Goal: Obtain resource: Download file/media

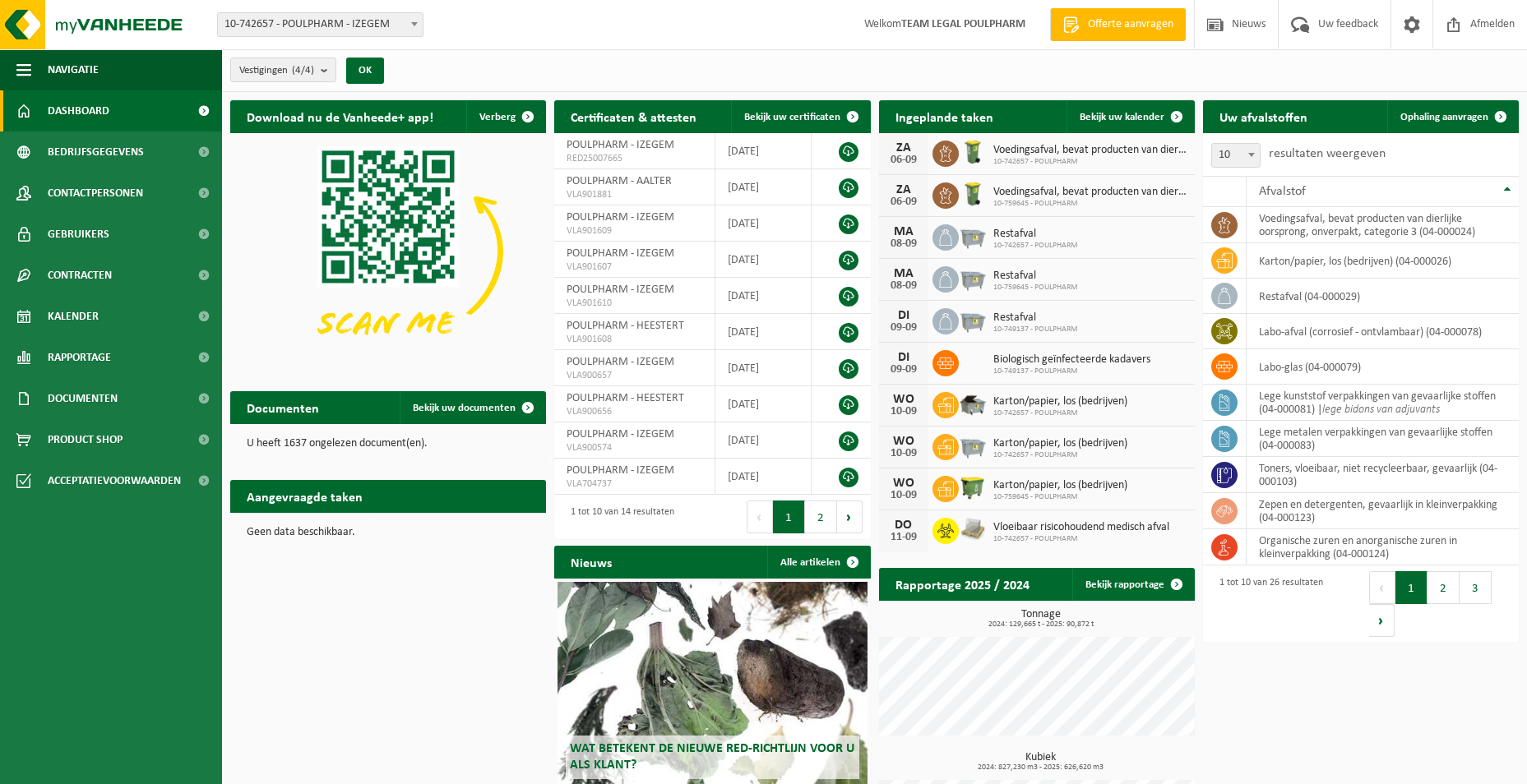
click at [417, 27] on span at bounding box center [414, 24] width 16 height 21
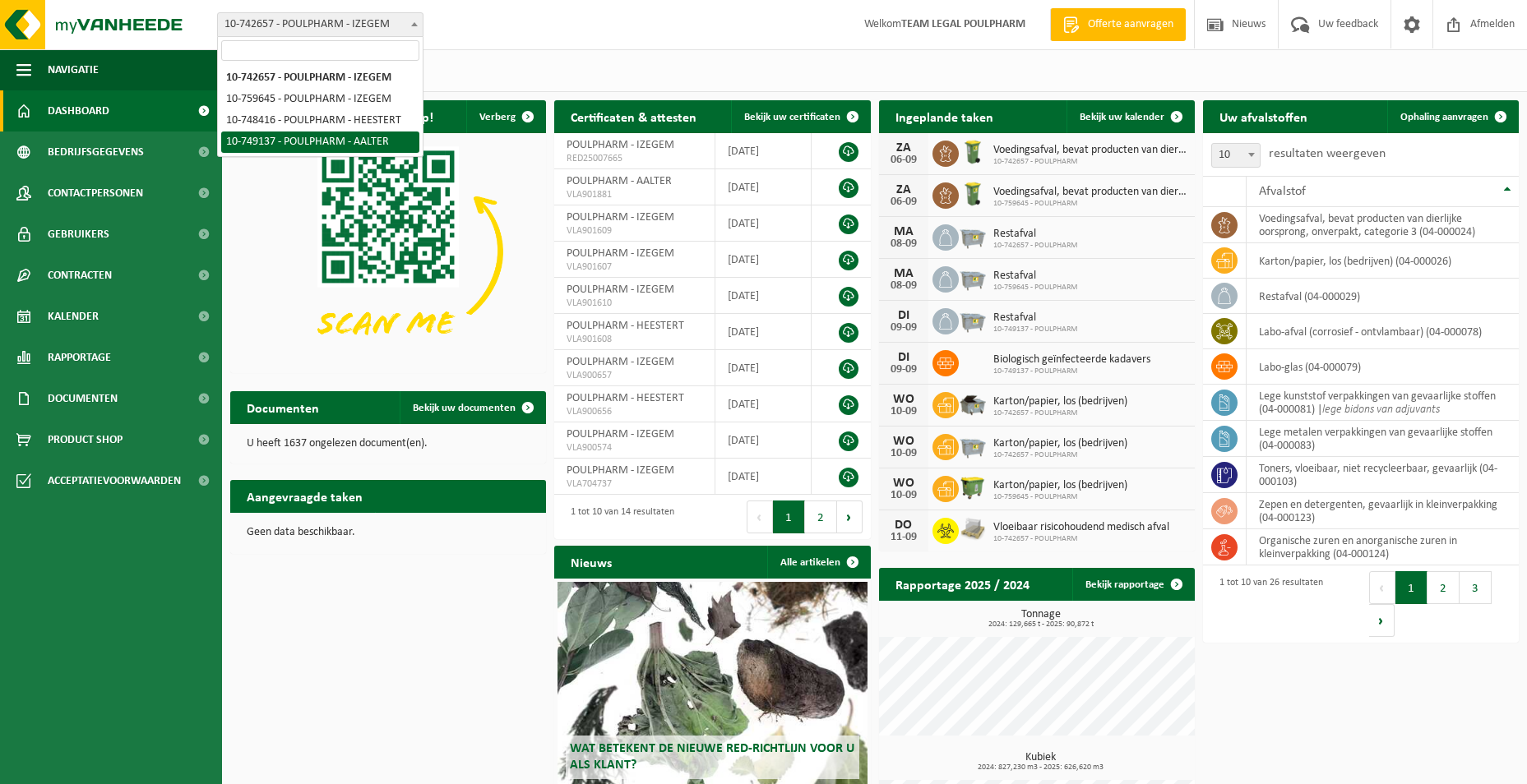
select select "14041"
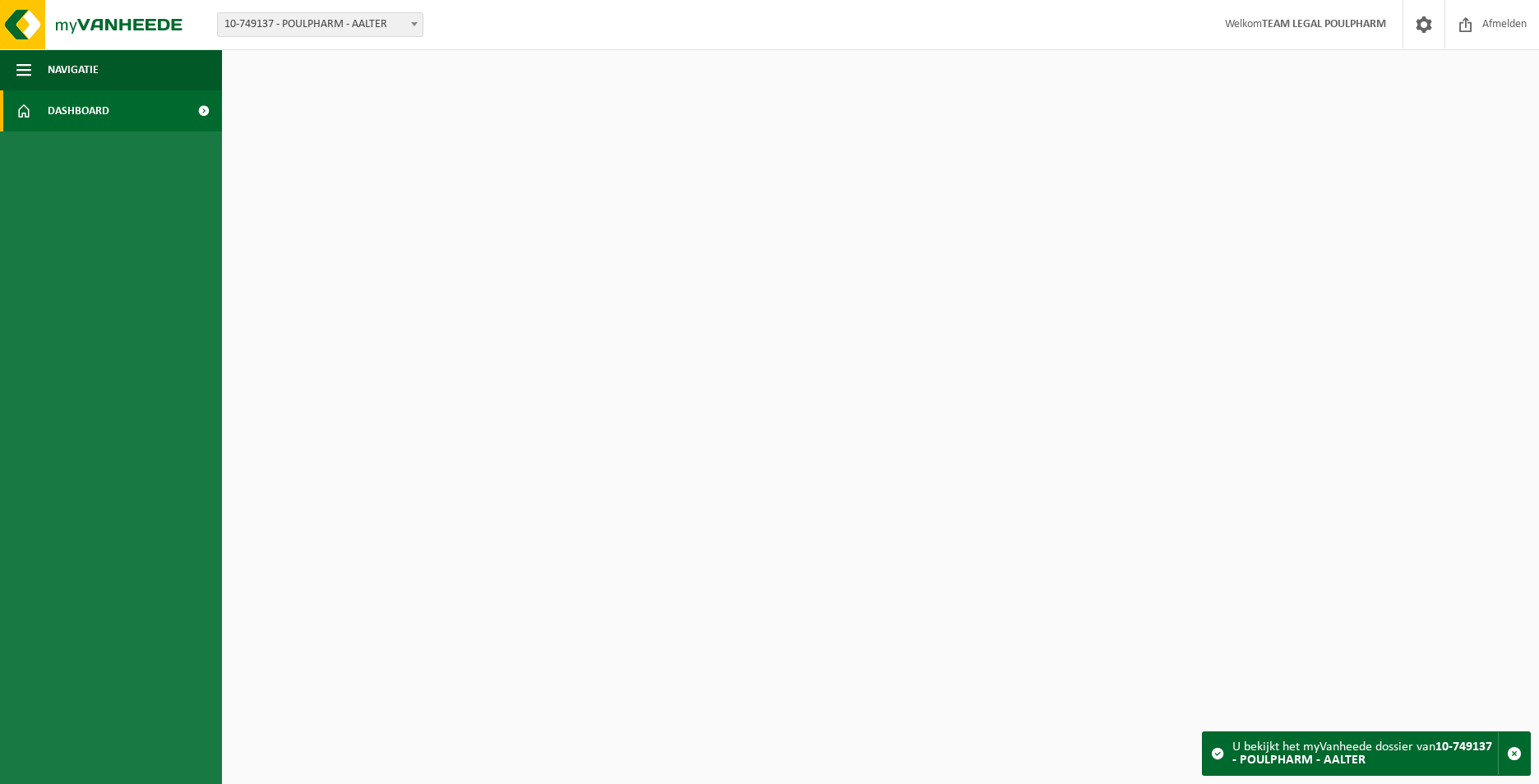
click at [83, 111] on span "Dashboard" at bounding box center [78, 110] width 62 height 41
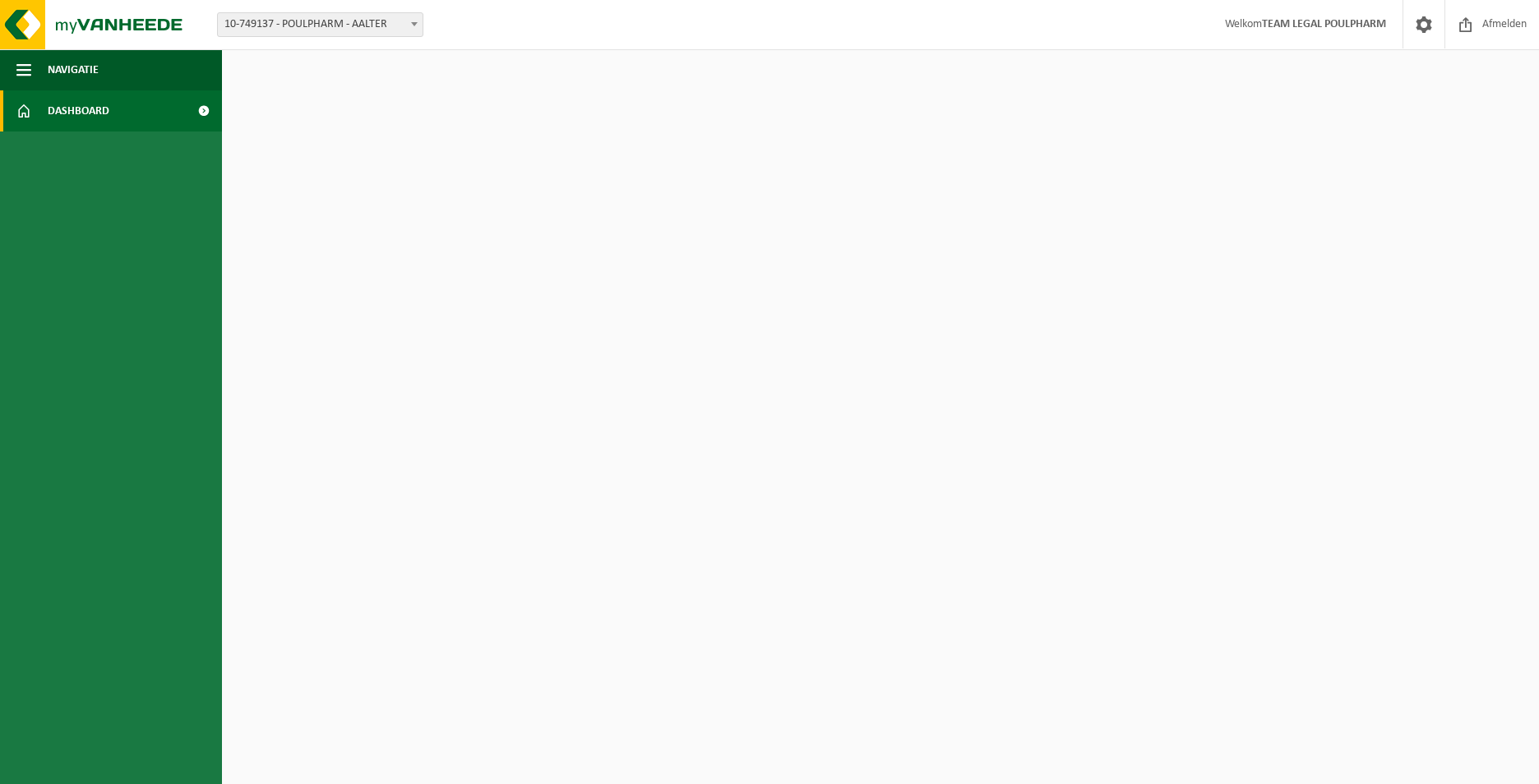
click at [204, 108] on span at bounding box center [203, 110] width 37 height 41
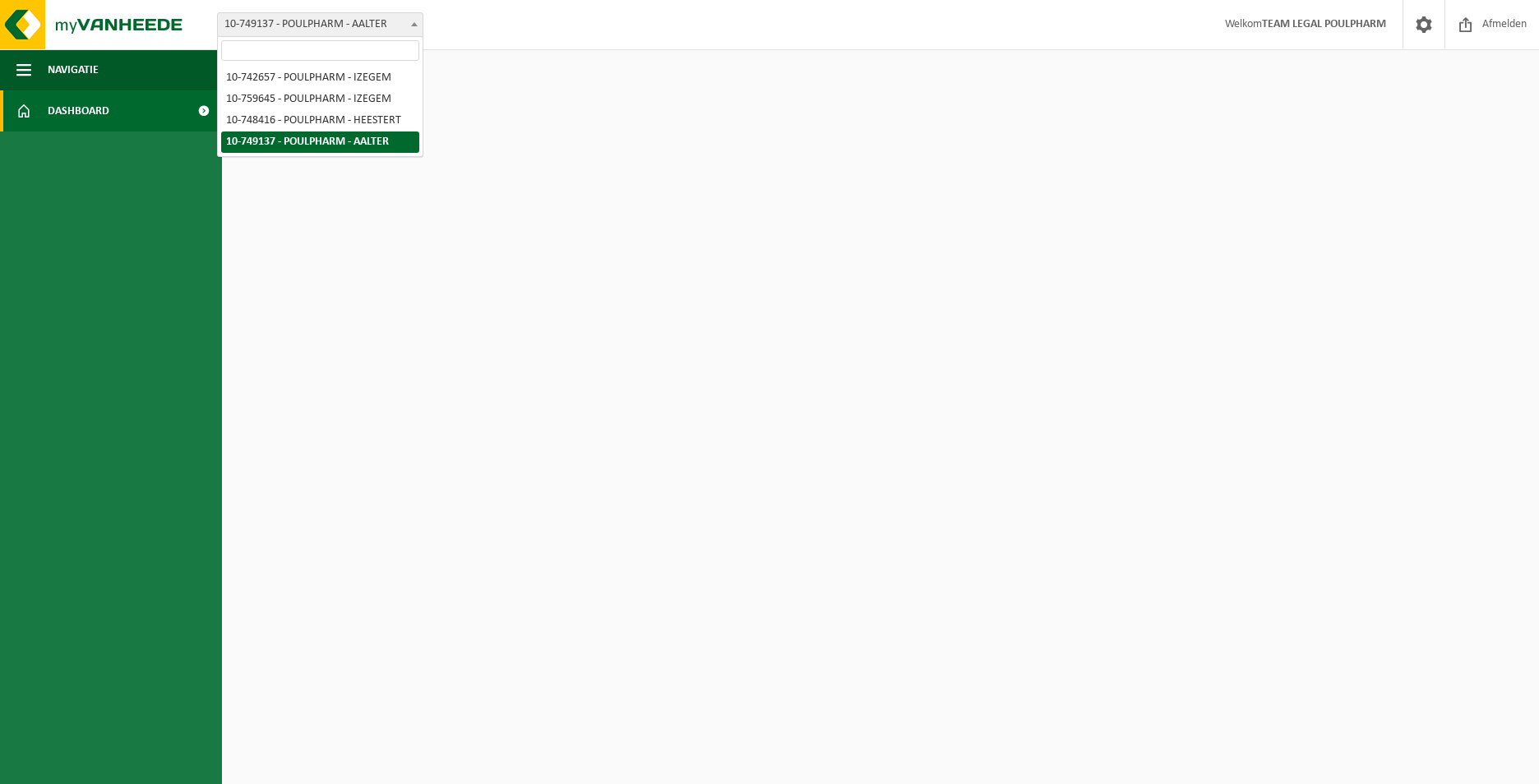
click at [407, 21] on span at bounding box center [414, 24] width 16 height 21
select select "6981"
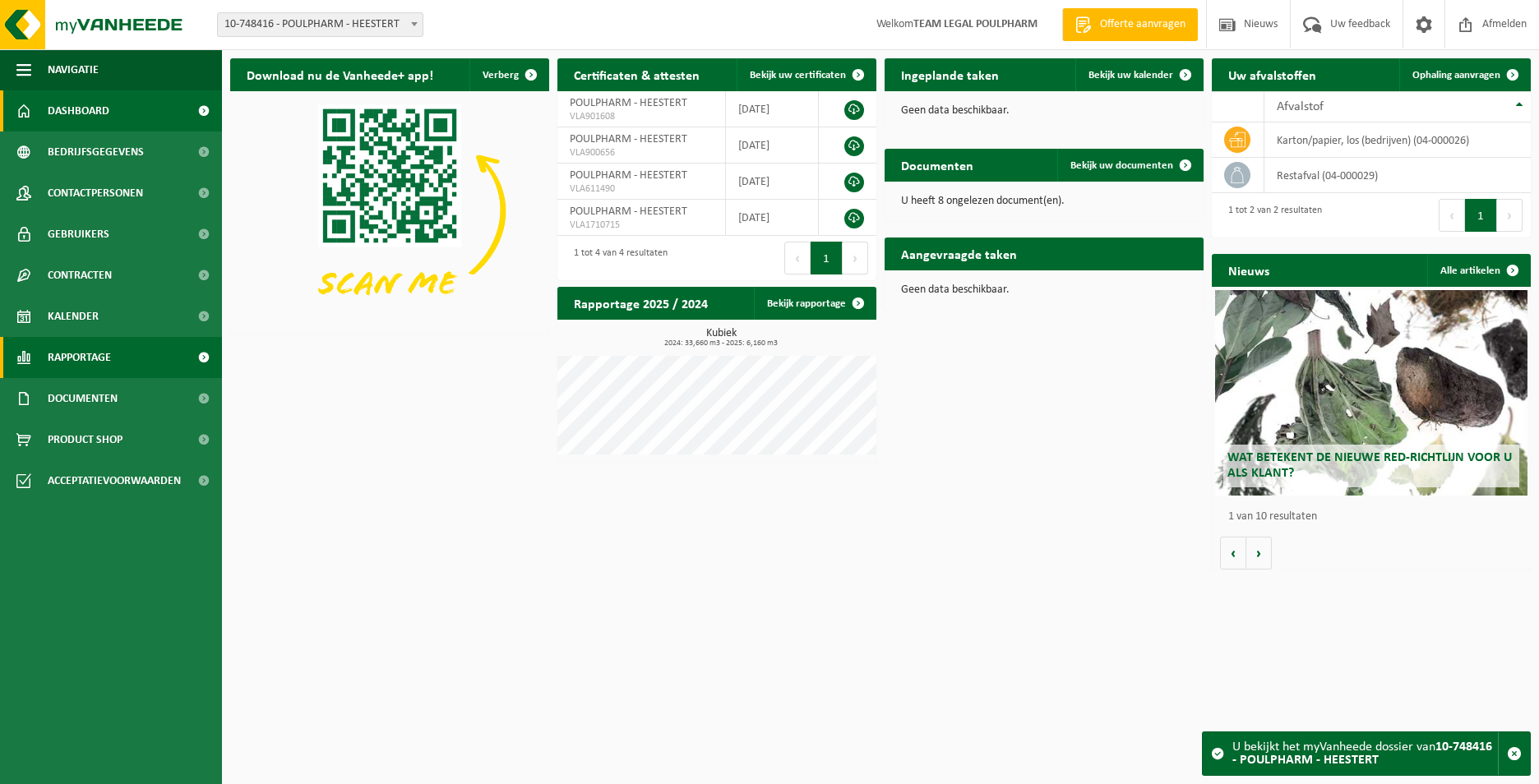
click at [89, 361] on span "Rapportage" at bounding box center [79, 357] width 64 height 41
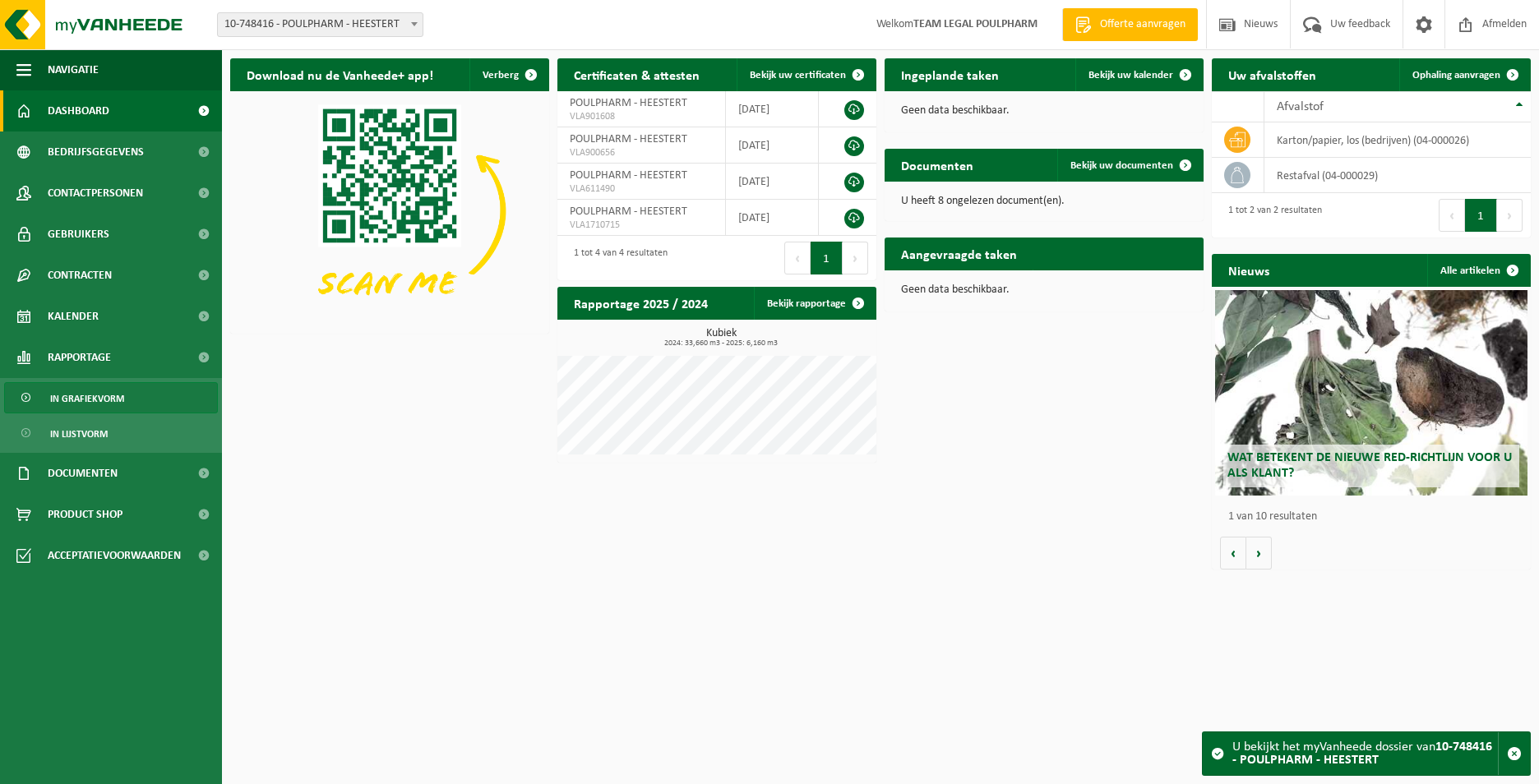
click at [88, 402] on span "In grafiekvorm" at bounding box center [88, 399] width 74 height 31
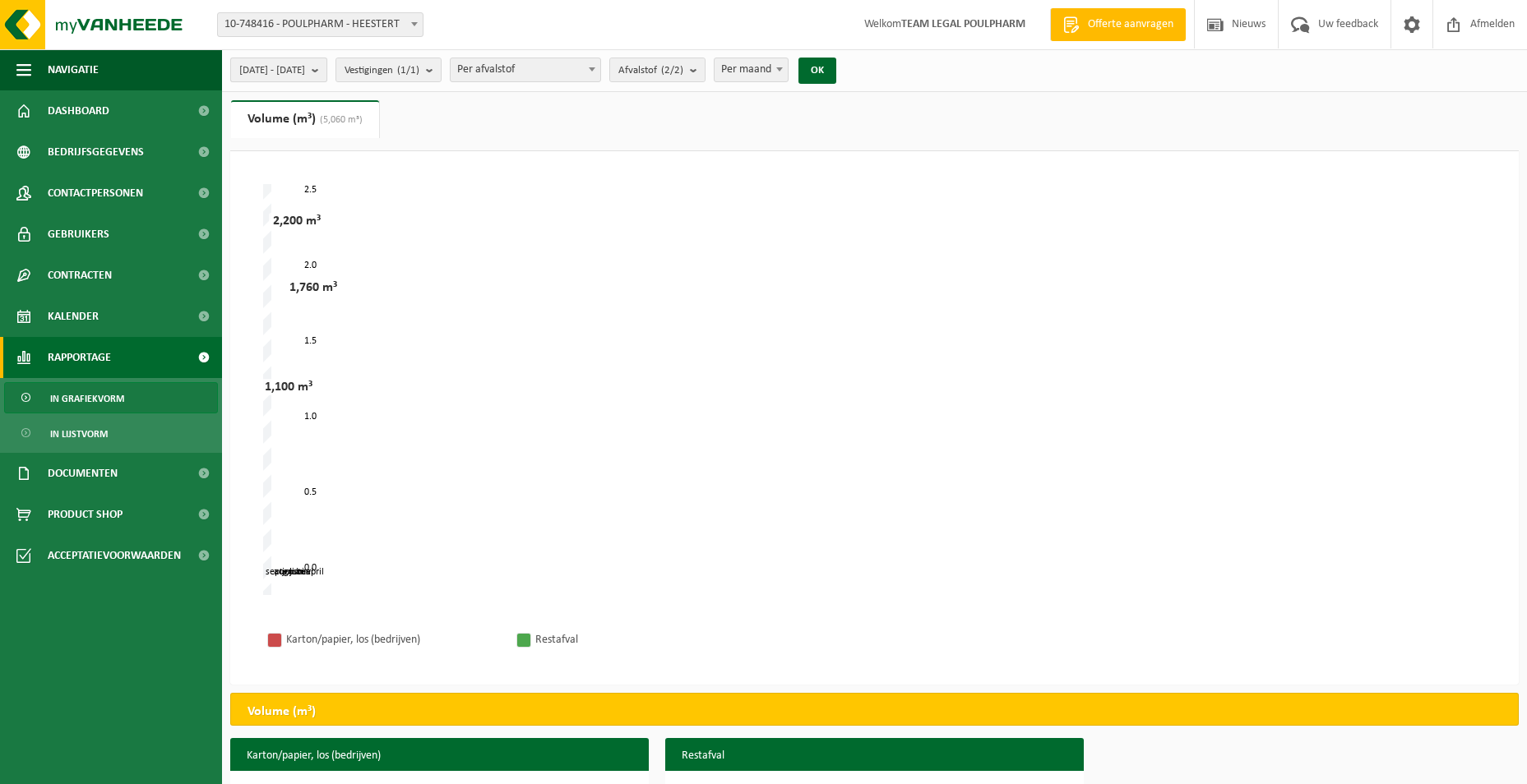
click at [327, 69] on b "submit" at bounding box center [319, 69] width 15 height 23
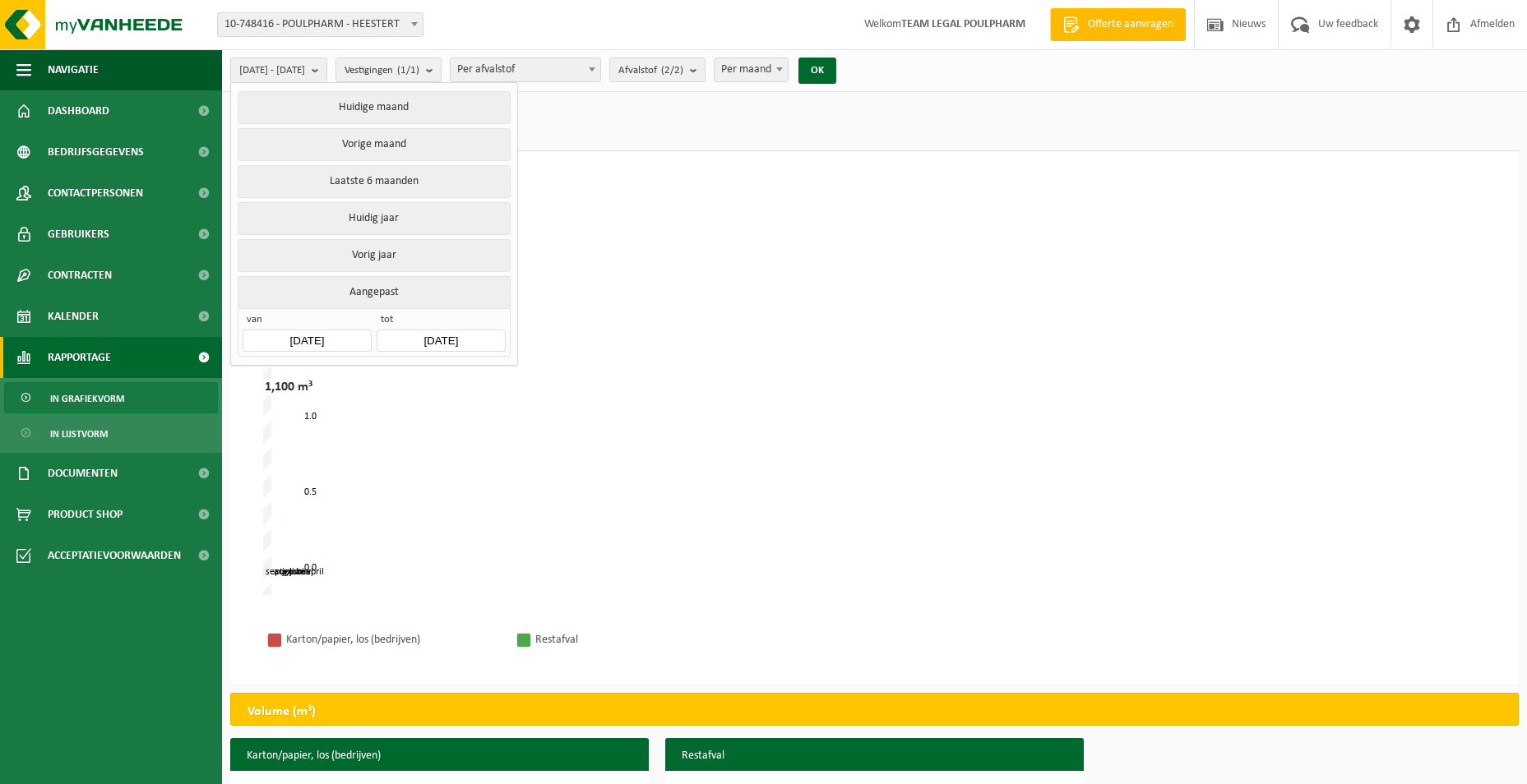
click at [398, 288] on button "Aangepast" at bounding box center [374, 292] width 272 height 32
click at [335, 336] on input "2025-04-01" at bounding box center [307, 340] width 129 height 22
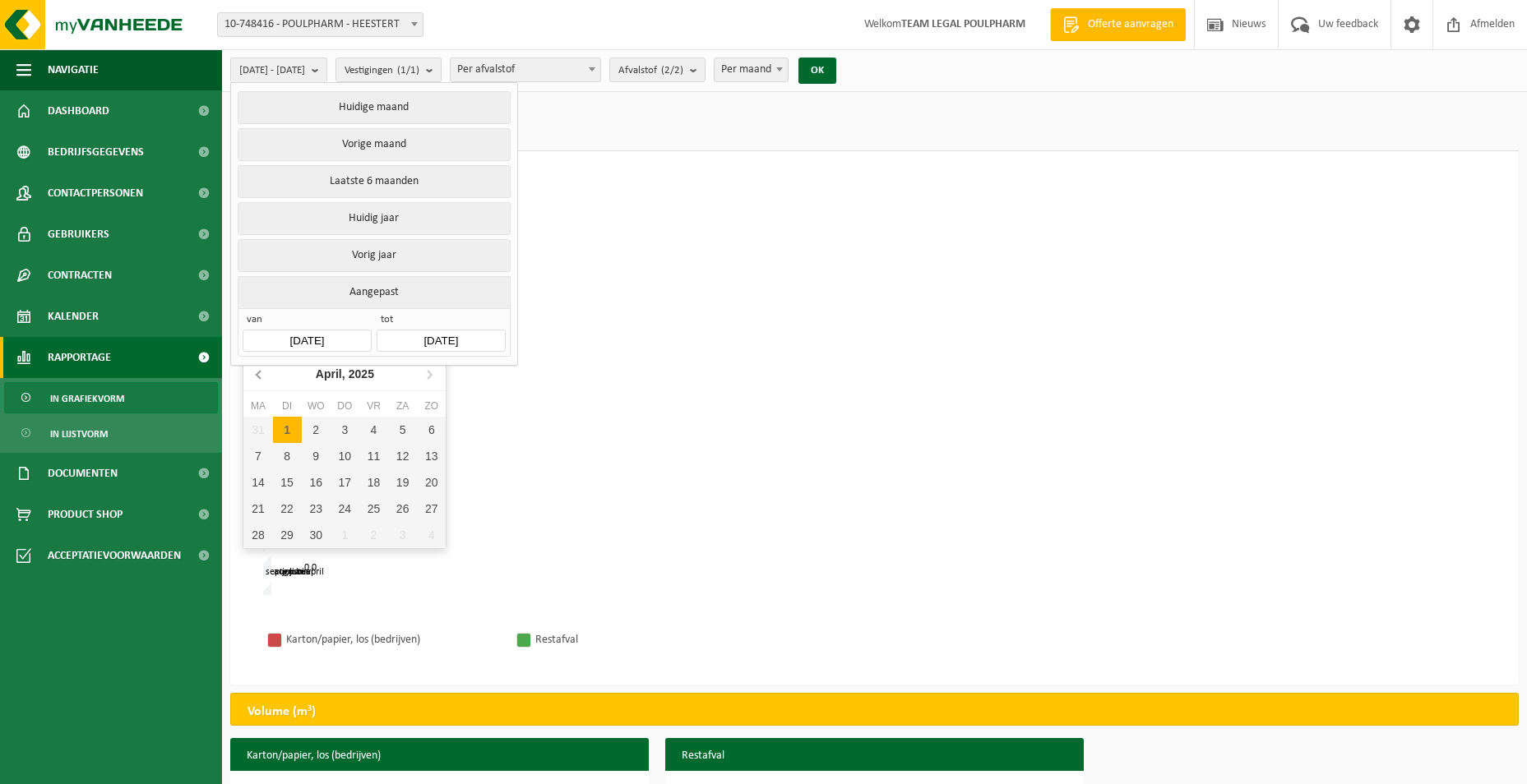
click at [259, 373] on icon at bounding box center [259, 375] width 4 height 9
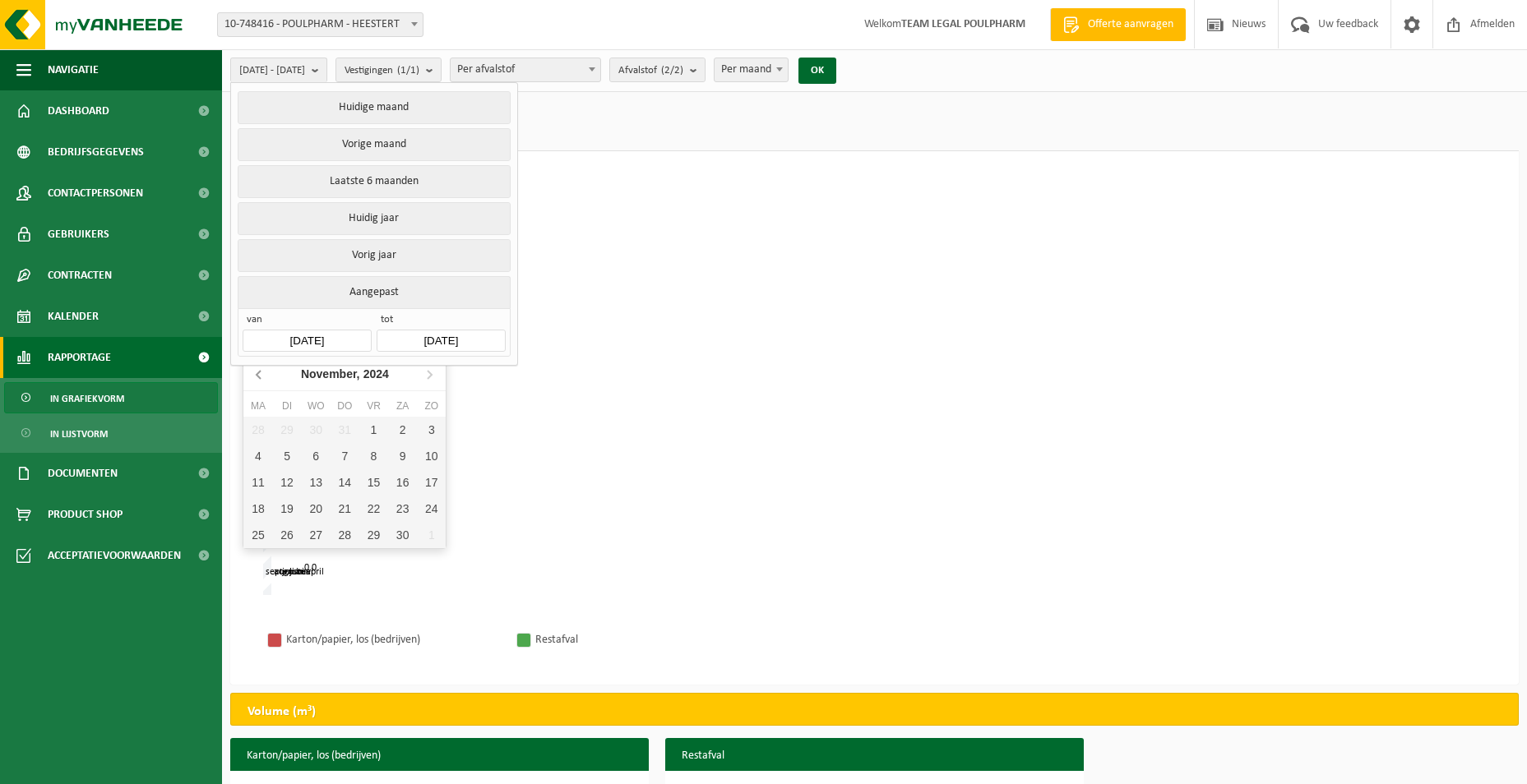
click at [259, 373] on icon at bounding box center [259, 375] width 4 height 9
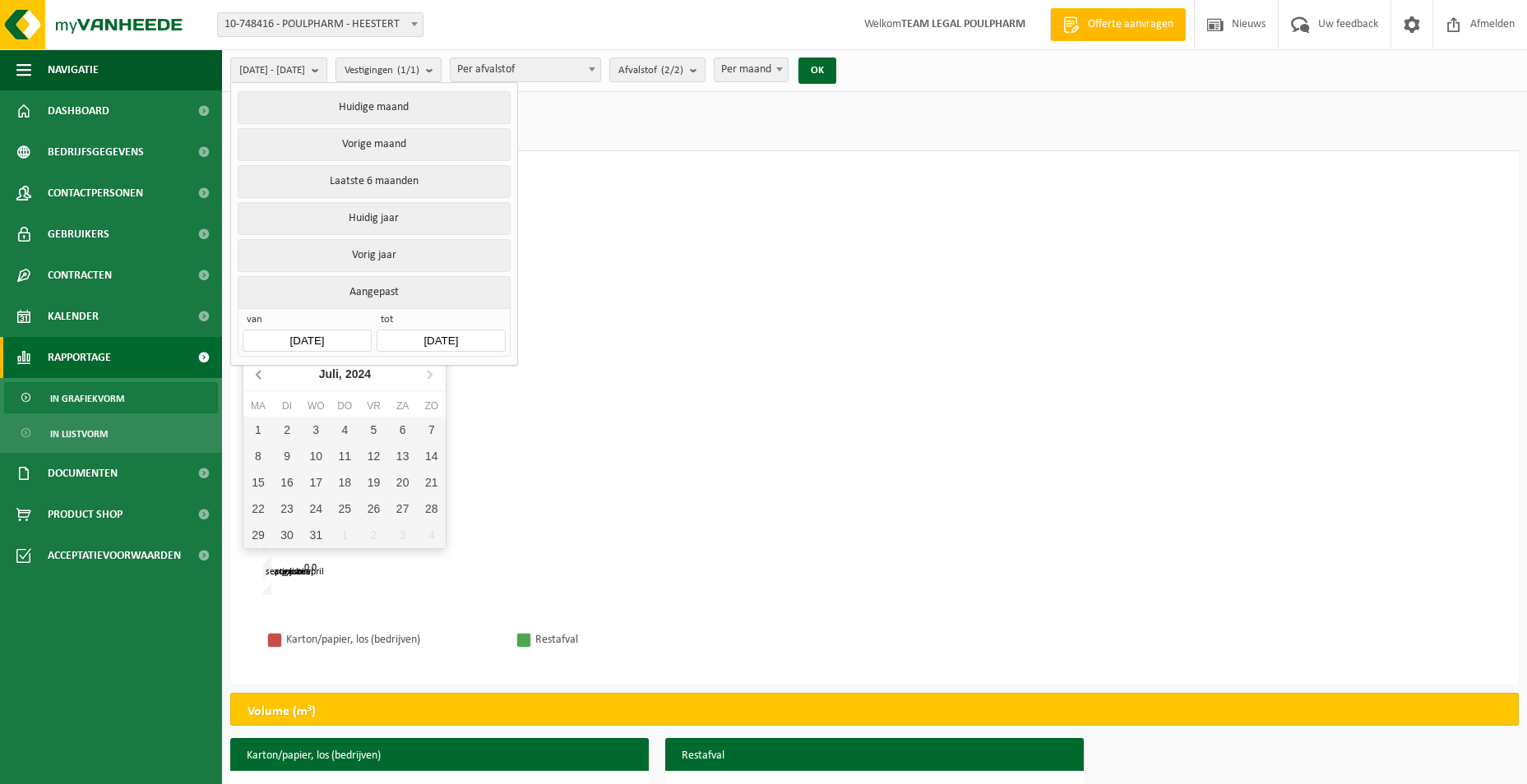
click at [259, 373] on icon at bounding box center [259, 375] width 4 height 9
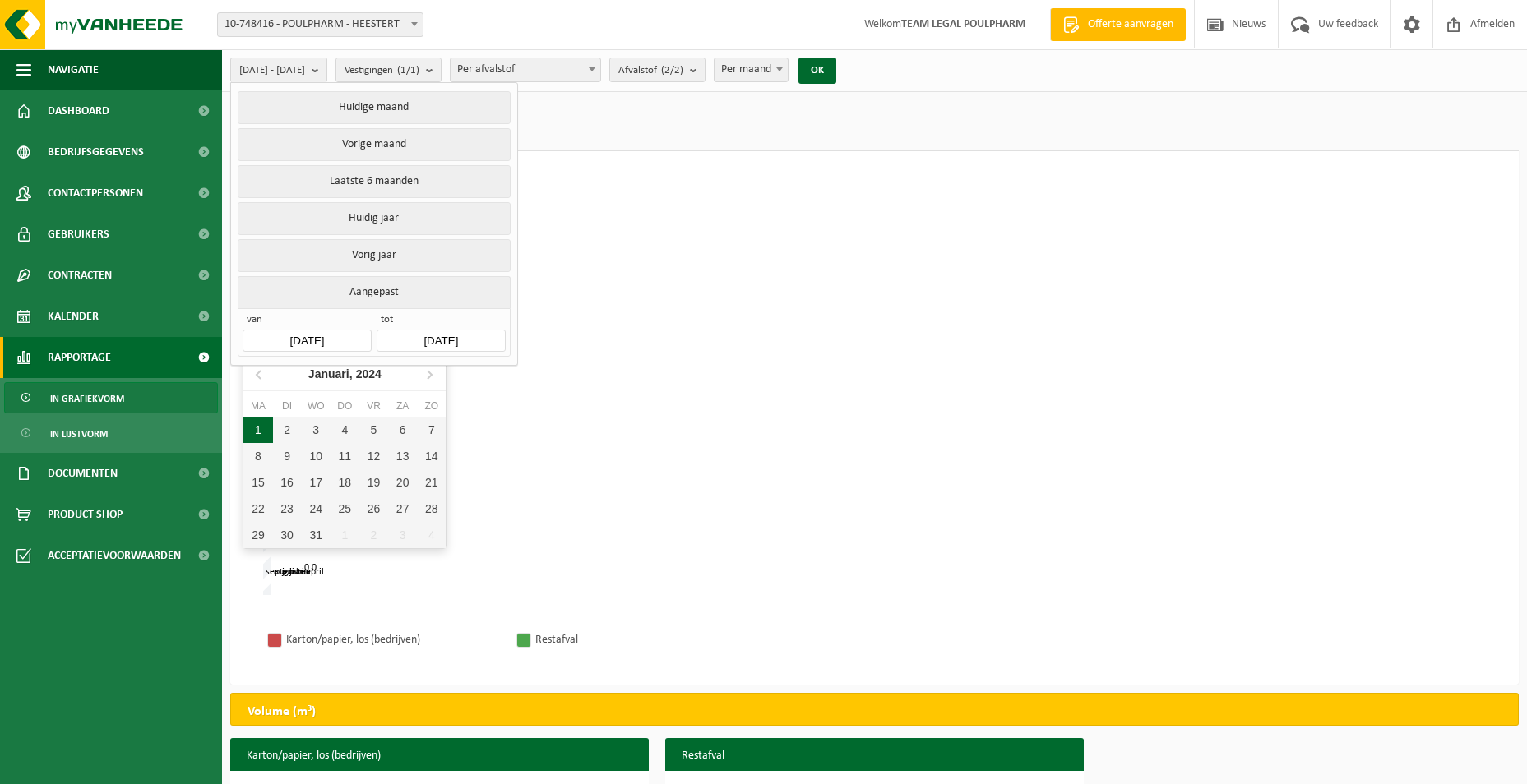
click at [253, 425] on div "1" at bounding box center [258, 430] width 29 height 27
type input "[DATE]"
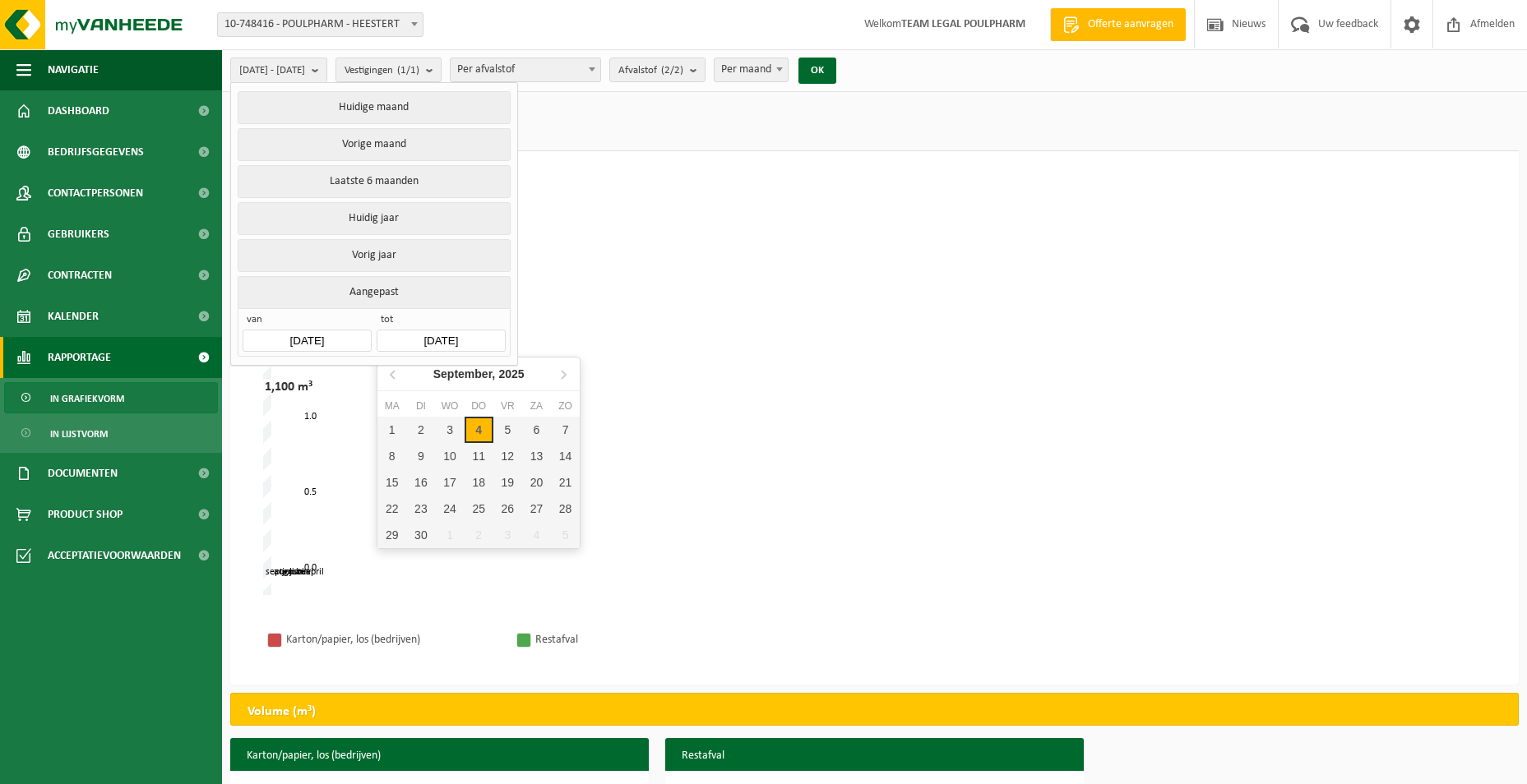
click at [481, 330] on input "[DATE]" at bounding box center [441, 340] width 129 height 22
click at [390, 372] on icon at bounding box center [394, 374] width 27 height 27
click at [562, 537] on div "31" at bounding box center [565, 536] width 29 height 27
type input "[DATE]"
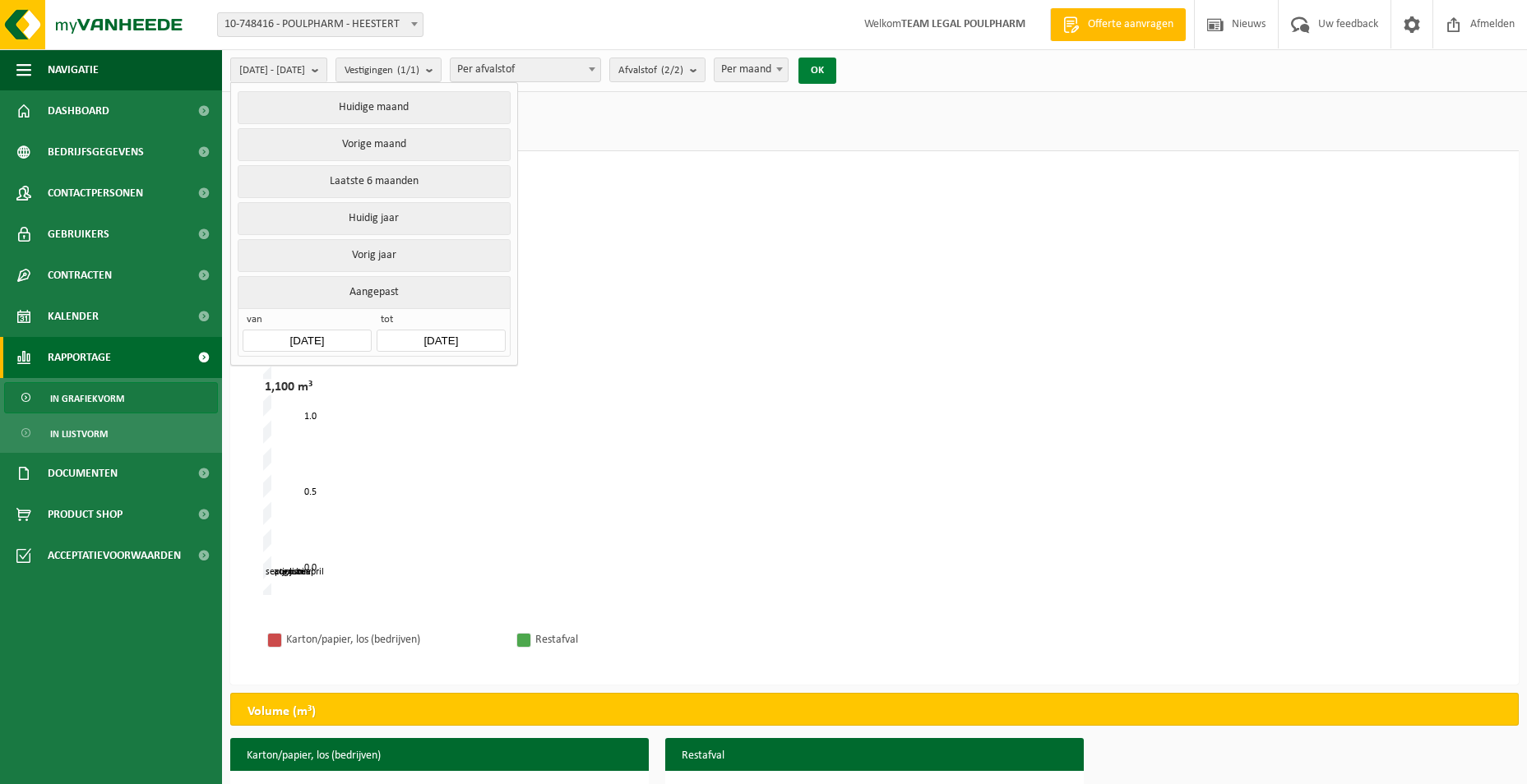
click at [837, 73] on button "OK" at bounding box center [818, 70] width 38 height 27
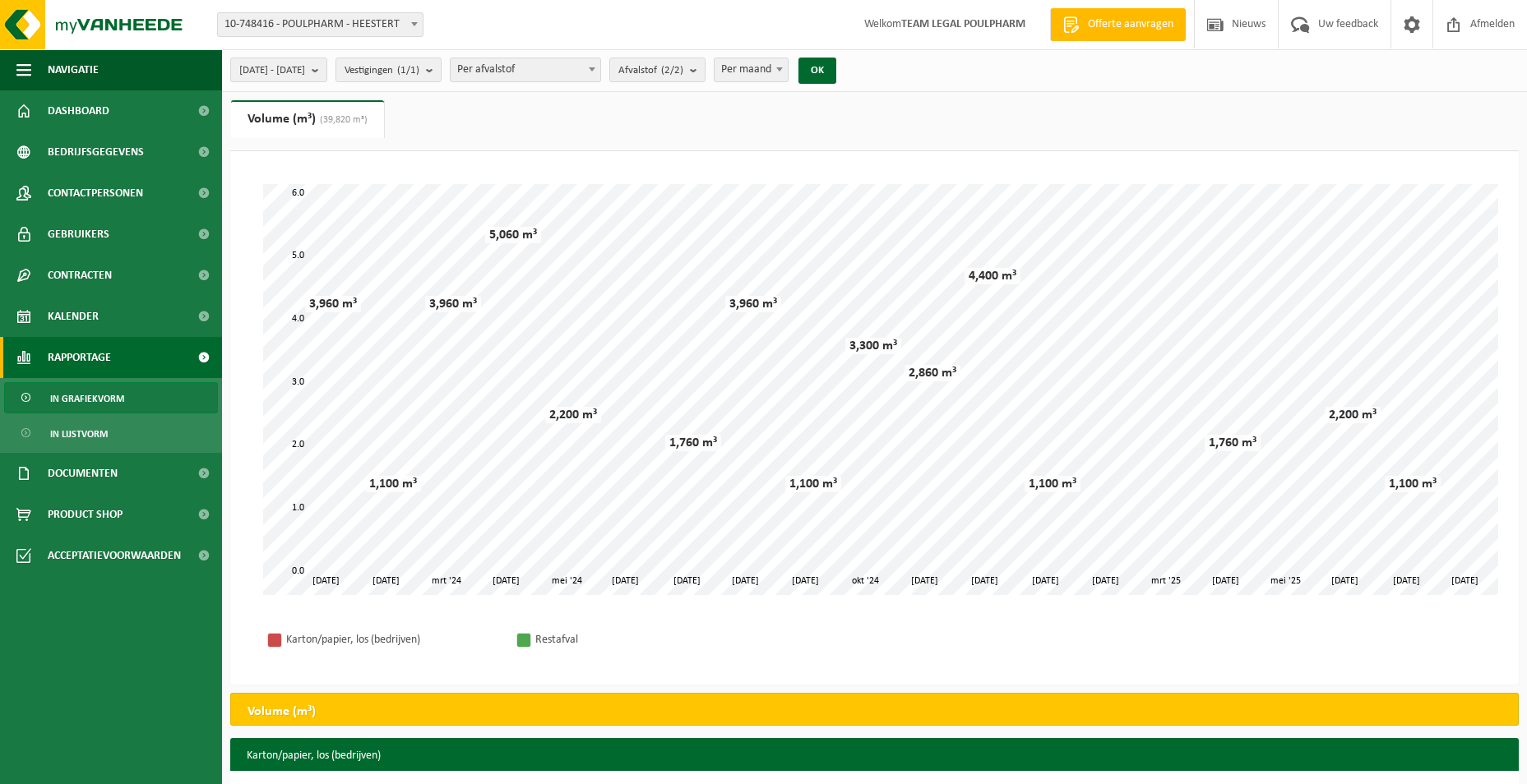
click at [415, 23] on b at bounding box center [414, 24] width 7 height 4
select select "6979"
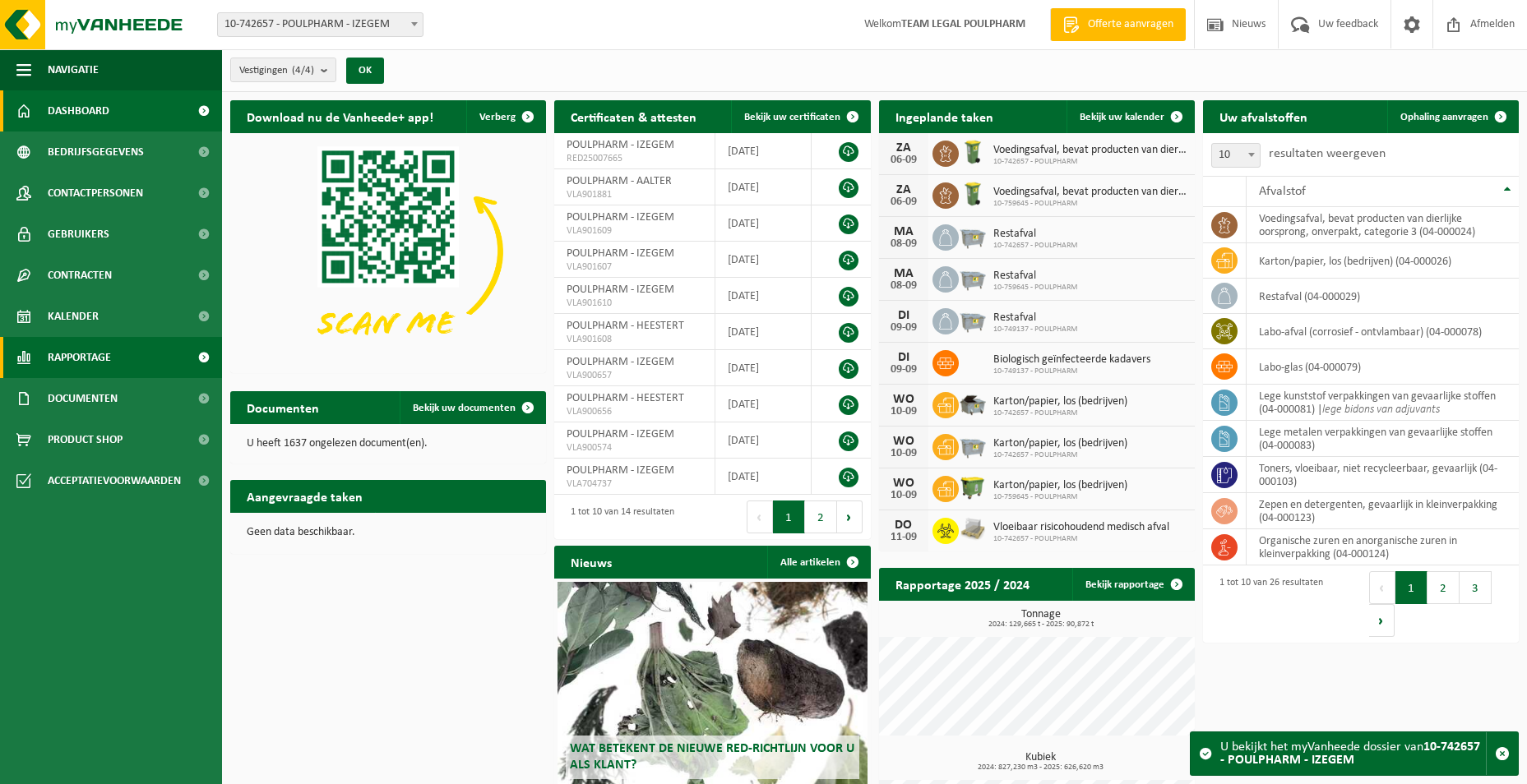
click at [89, 357] on span "Rapportage" at bounding box center [79, 357] width 64 height 41
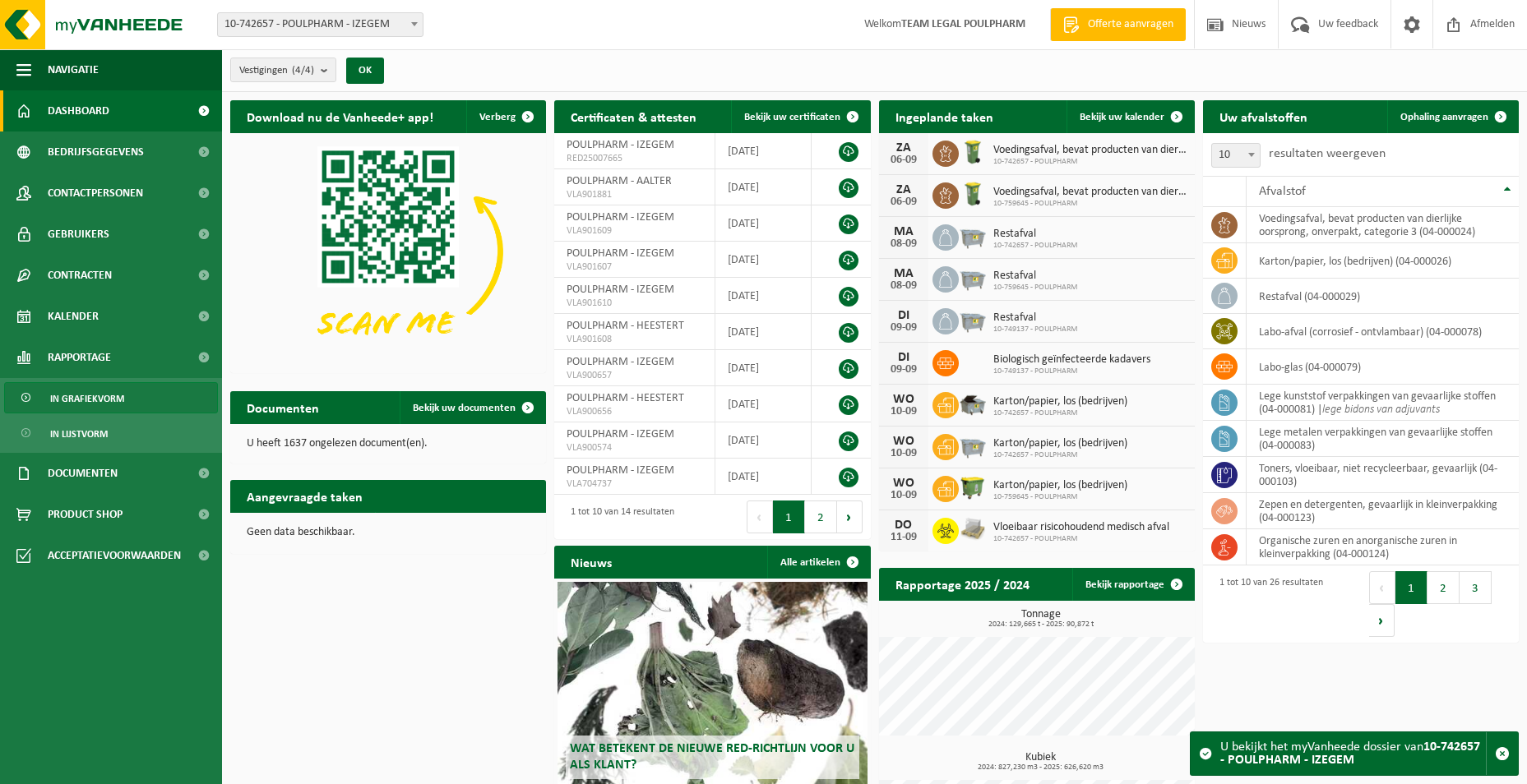
click at [84, 400] on span "In grafiekvorm" at bounding box center [88, 399] width 74 height 31
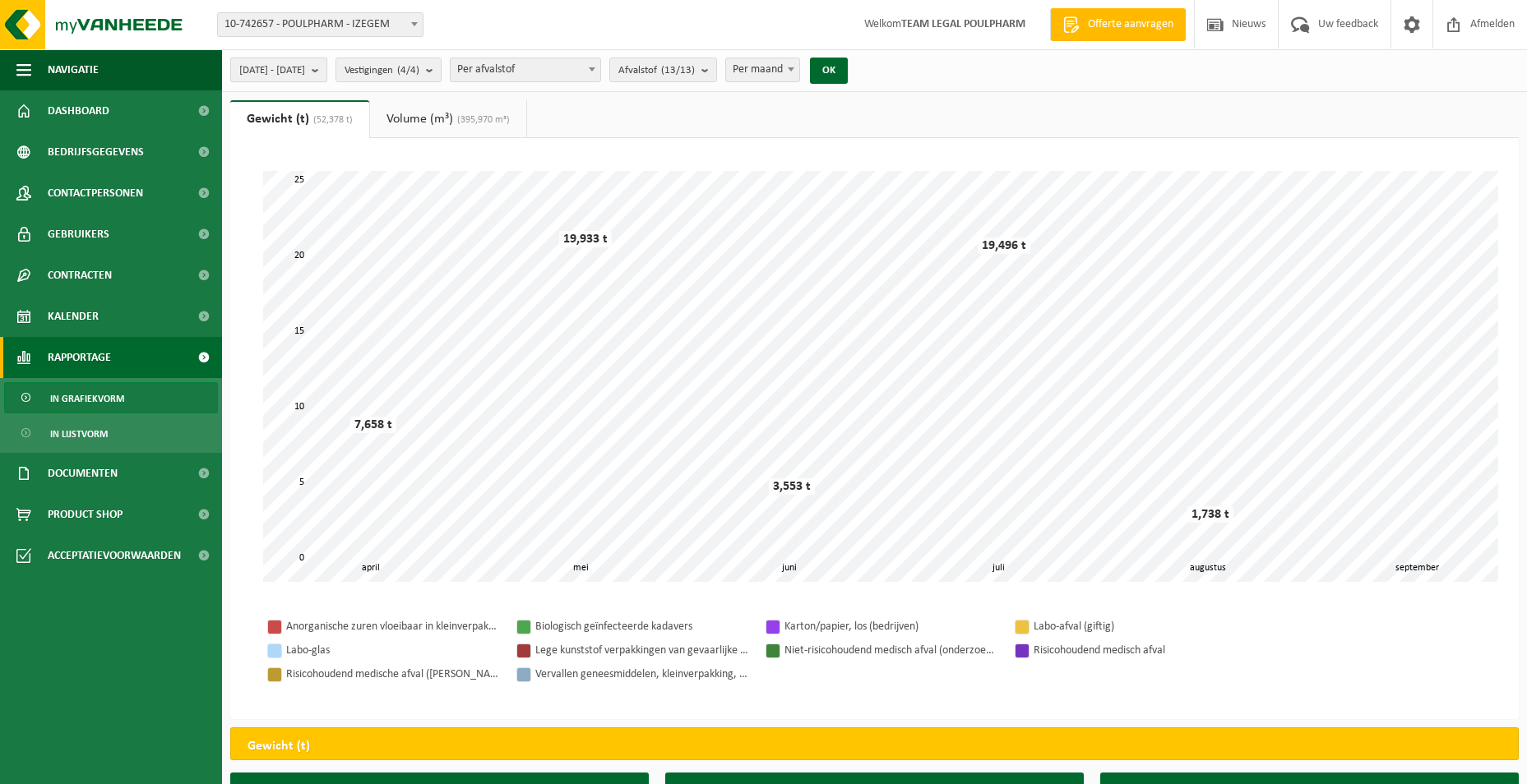
click at [327, 69] on b "submit" at bounding box center [319, 69] width 15 height 23
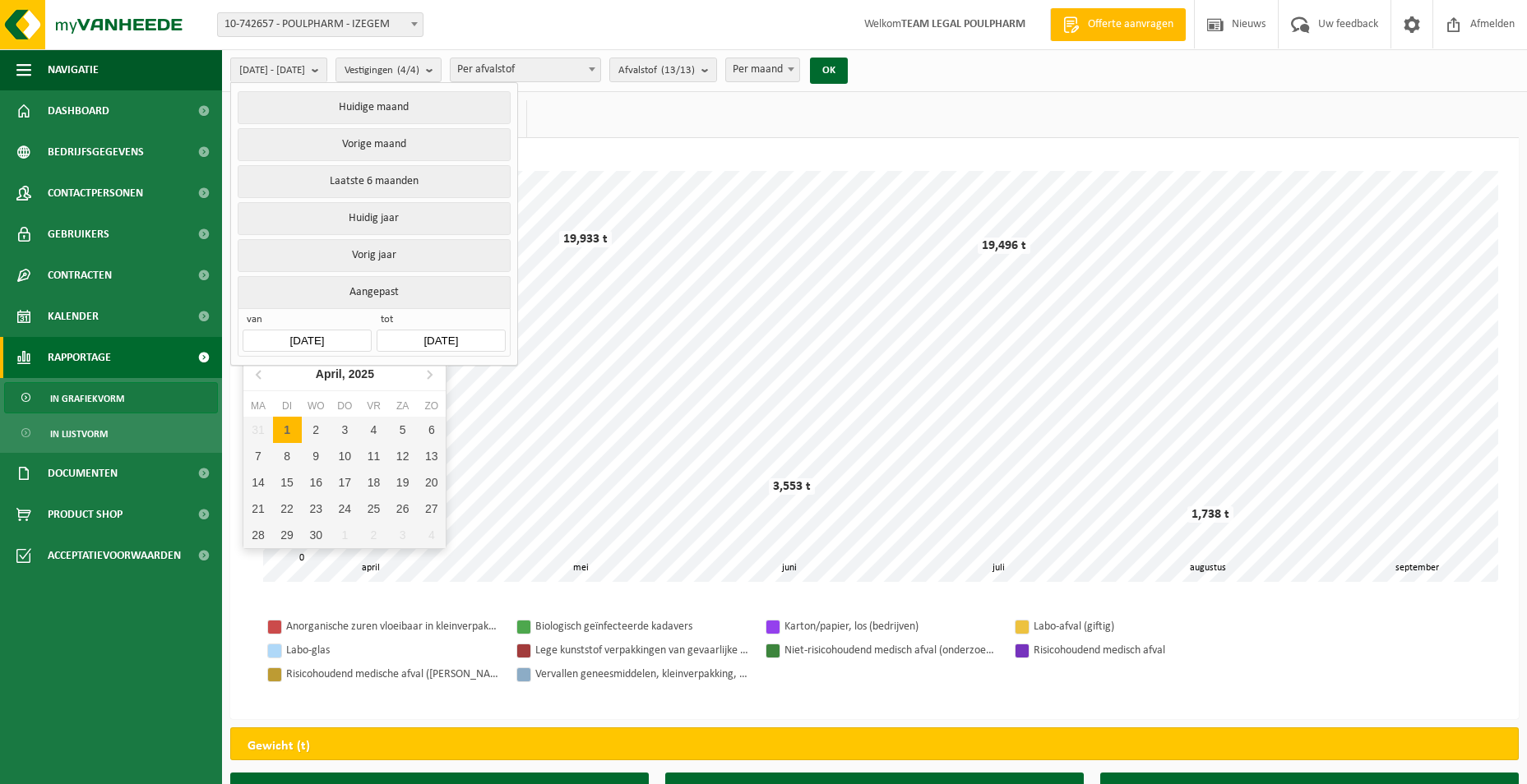
click at [329, 336] on input "[DATE]" at bounding box center [307, 340] width 129 height 22
click at [309, 334] on input "[DATE]" at bounding box center [307, 340] width 129 height 22
click at [262, 374] on icon at bounding box center [260, 374] width 27 height 27
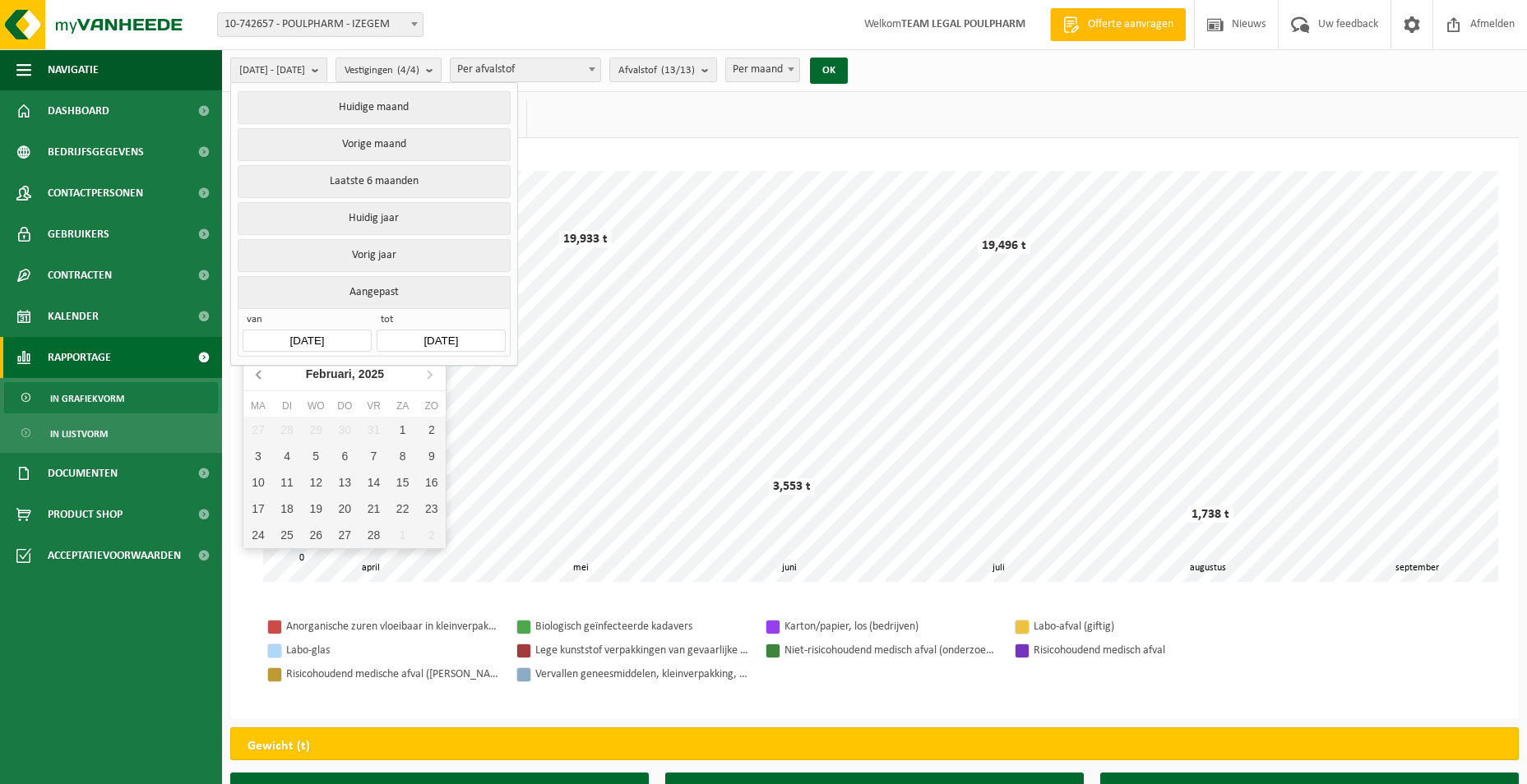
click at [262, 374] on icon at bounding box center [260, 374] width 27 height 27
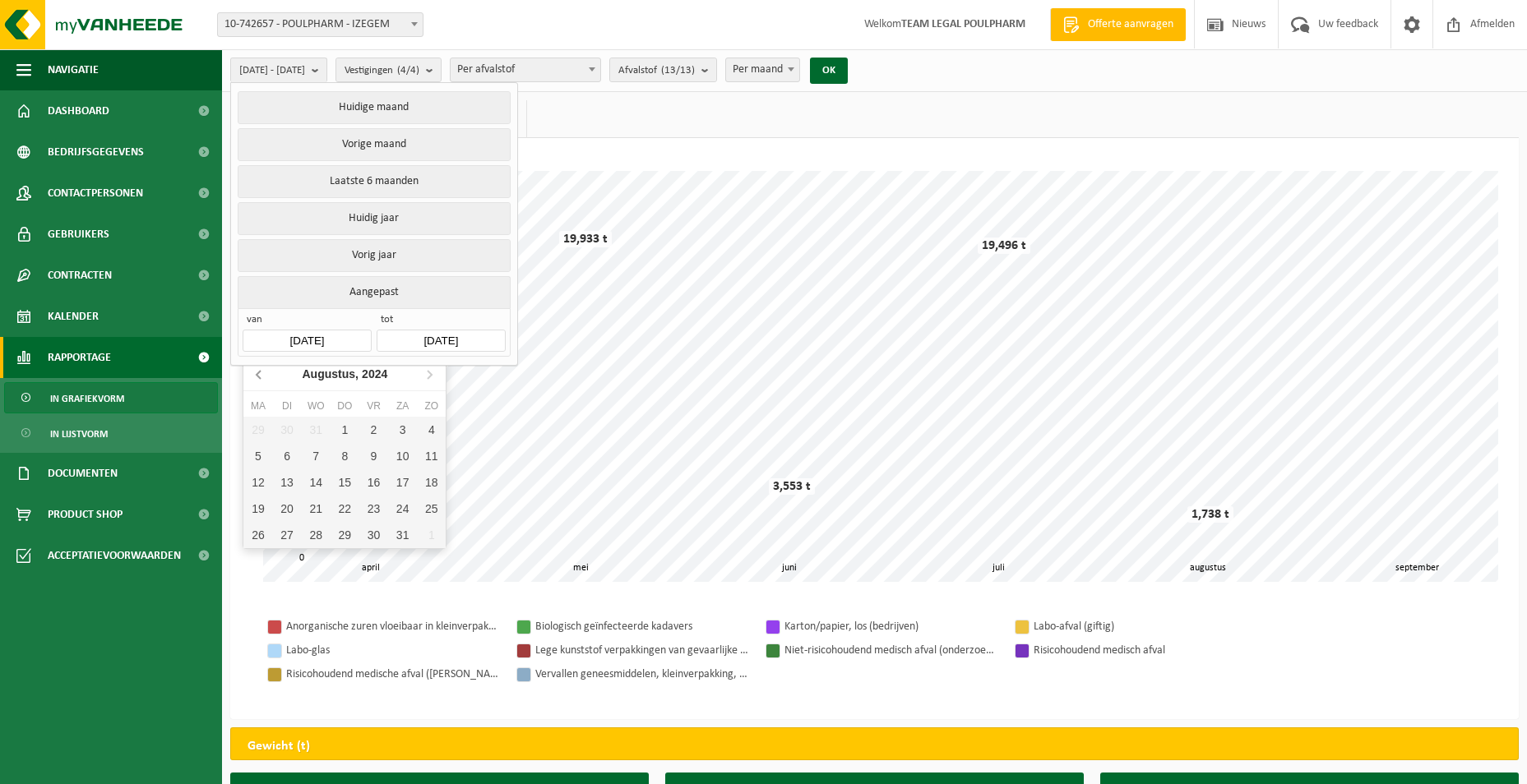
click at [262, 374] on icon at bounding box center [260, 374] width 27 height 27
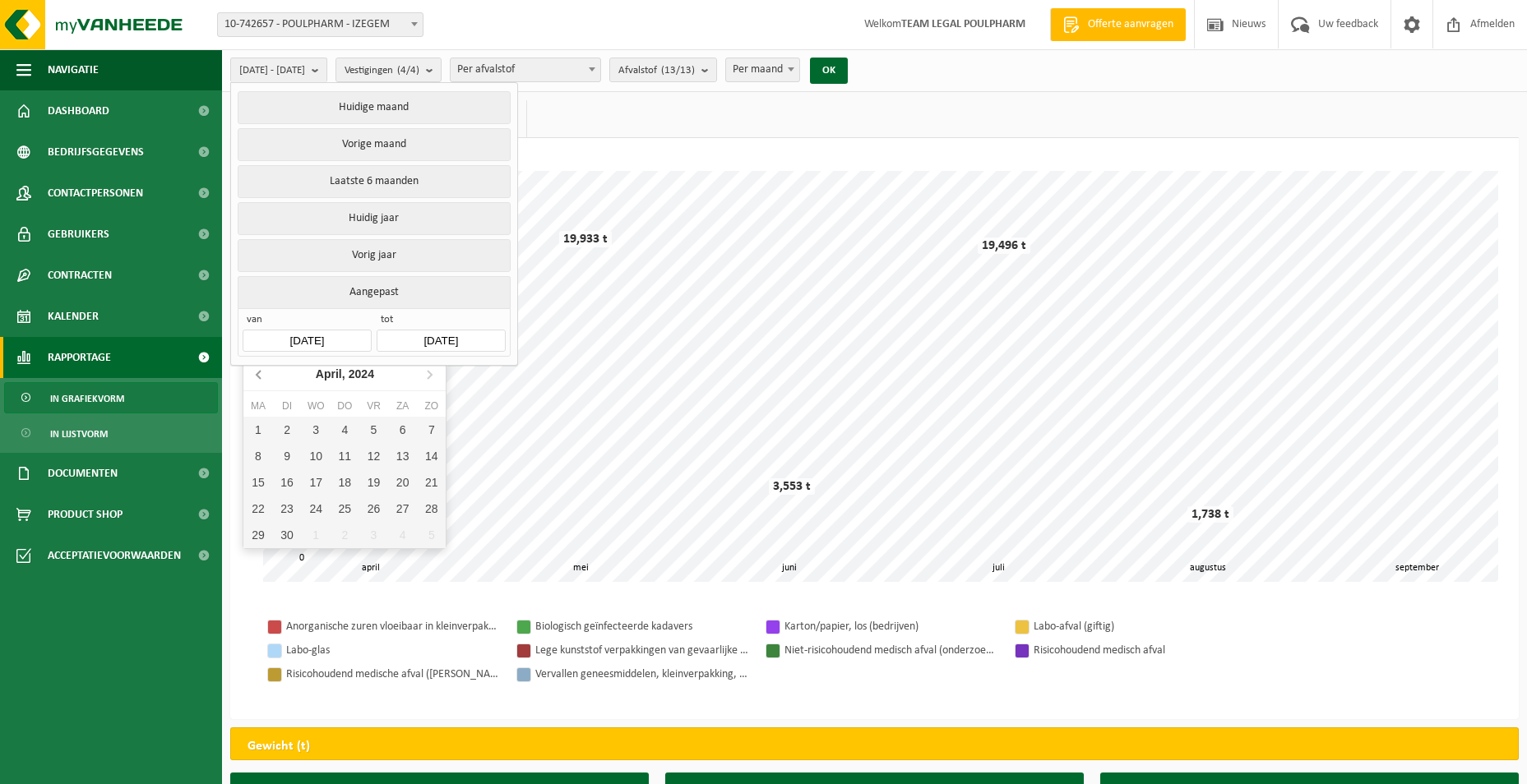
click at [262, 374] on icon at bounding box center [260, 374] width 27 height 27
click at [263, 426] on div "1" at bounding box center [258, 430] width 29 height 27
type input "[DATE]"
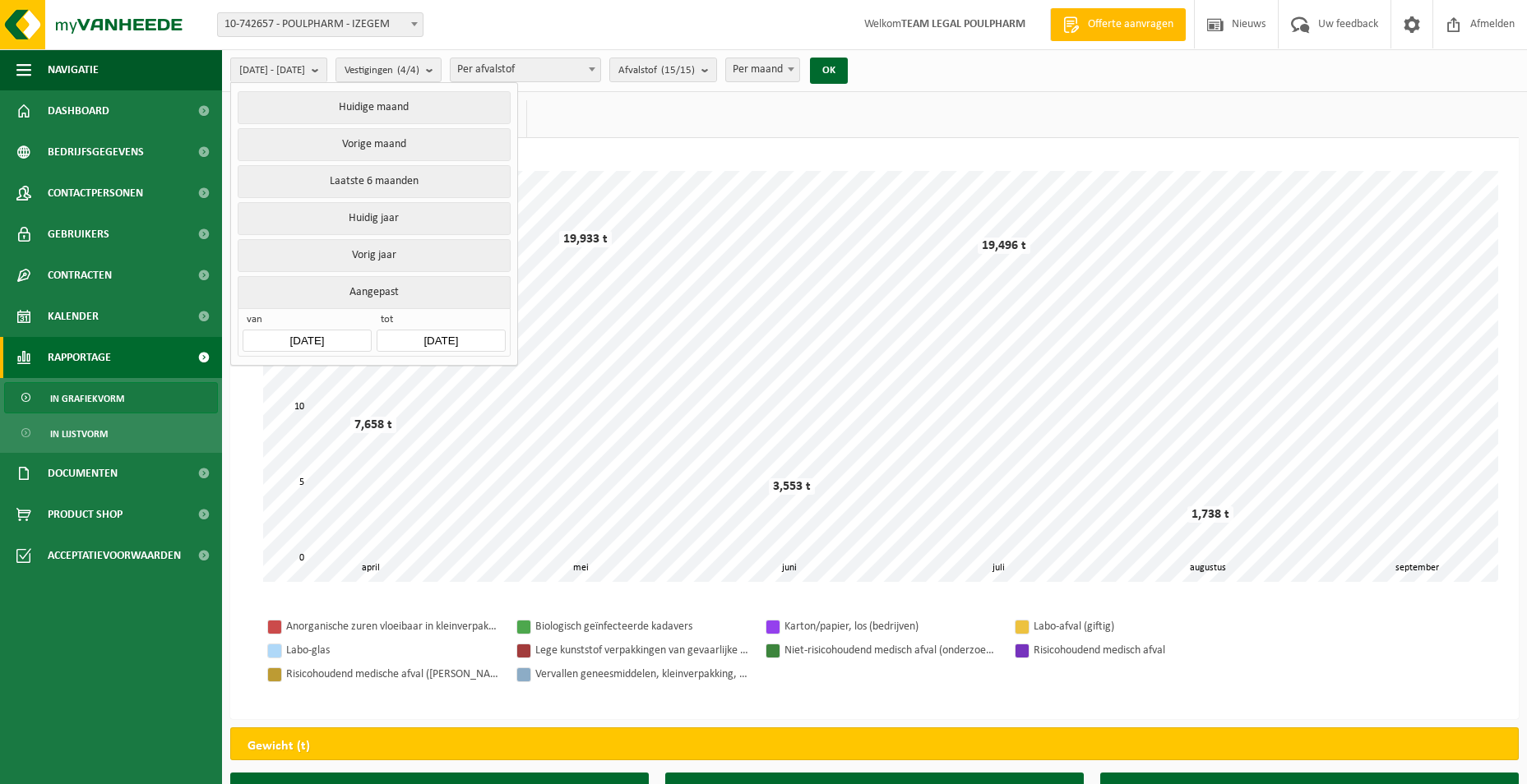
click at [474, 333] on input "[DATE]" at bounding box center [441, 340] width 129 height 22
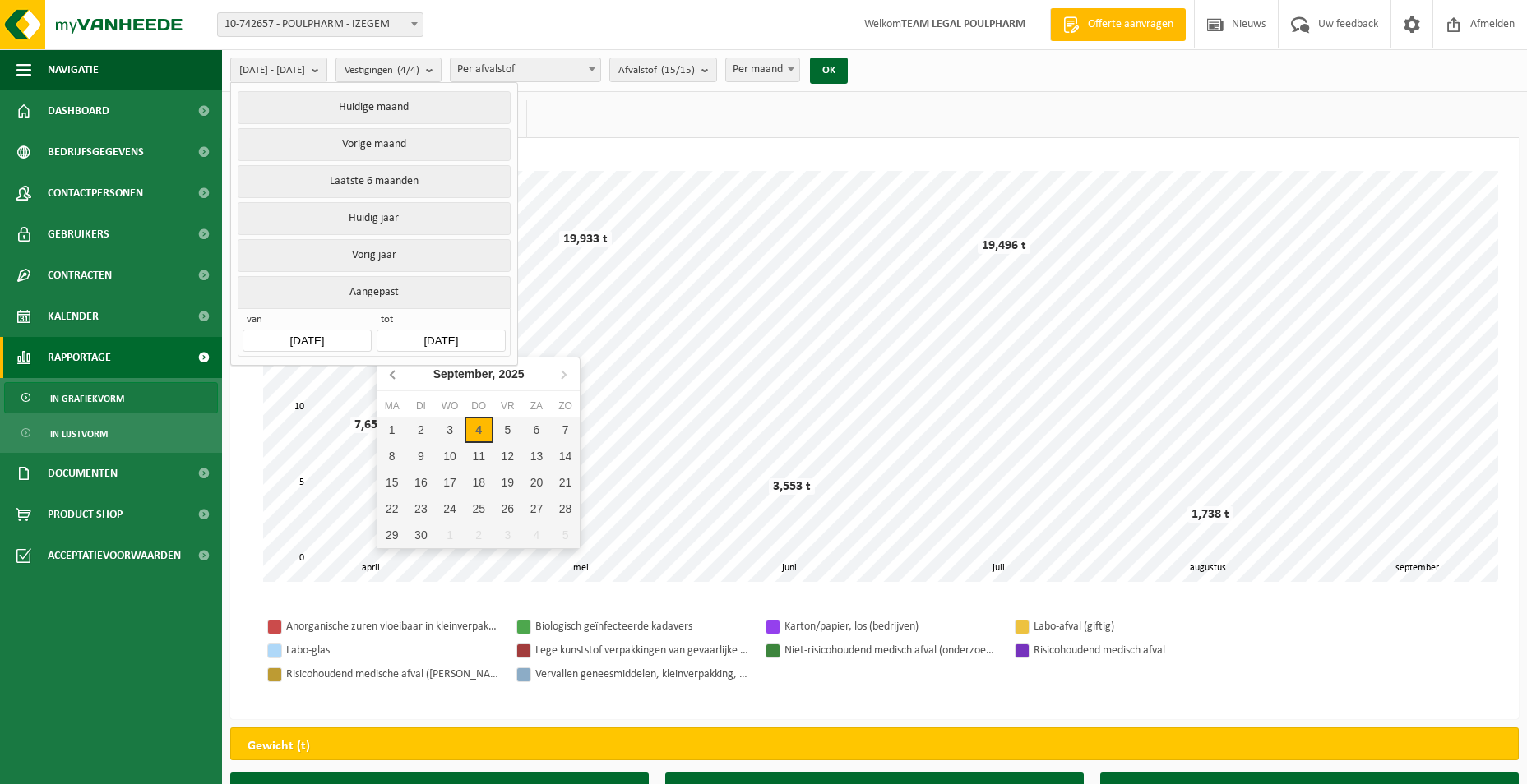
click at [389, 380] on icon at bounding box center [394, 374] width 27 height 27
click at [558, 537] on div "31" at bounding box center [565, 536] width 29 height 27
type input "[DATE]"
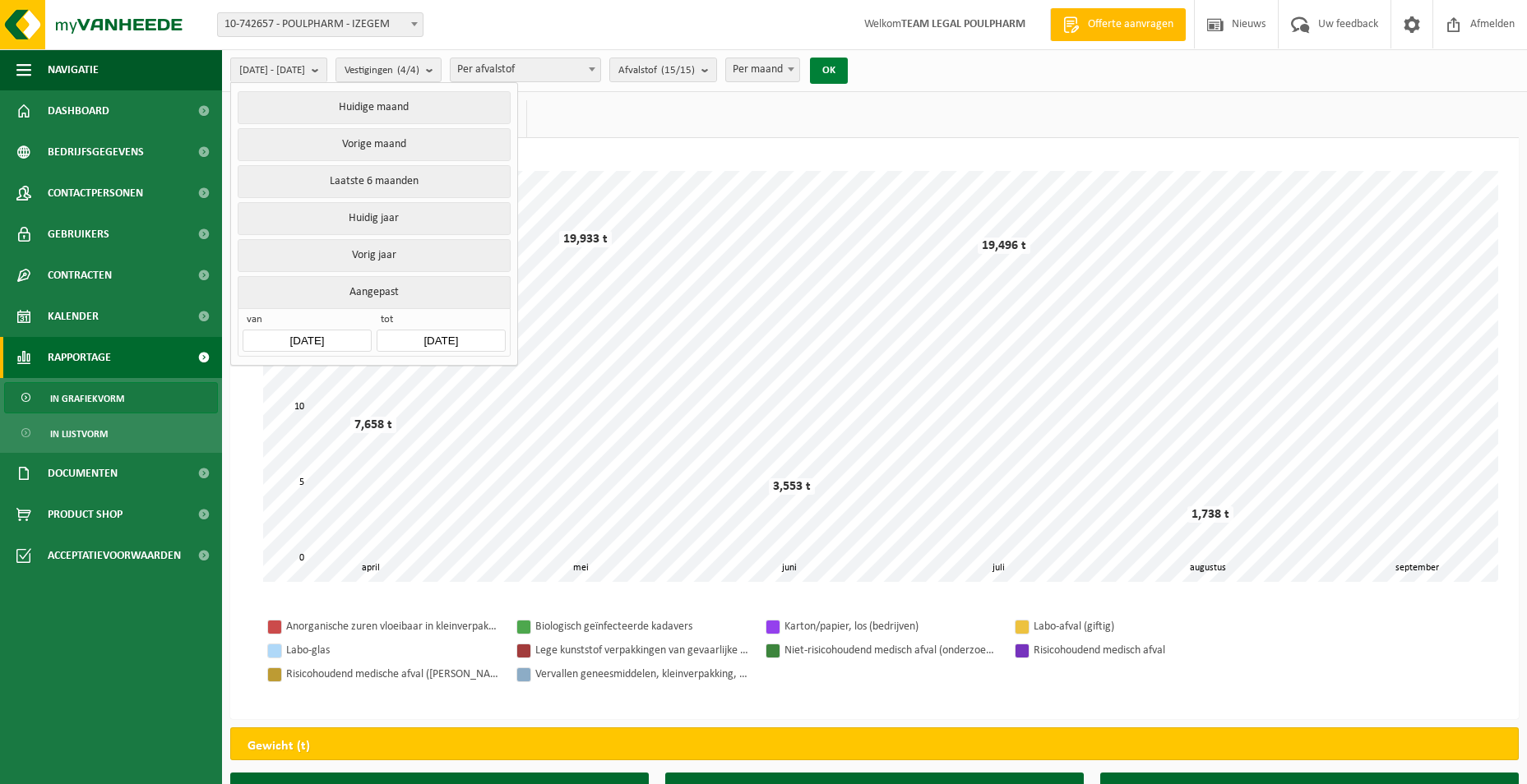
click at [848, 70] on button "OK" at bounding box center [829, 70] width 38 height 27
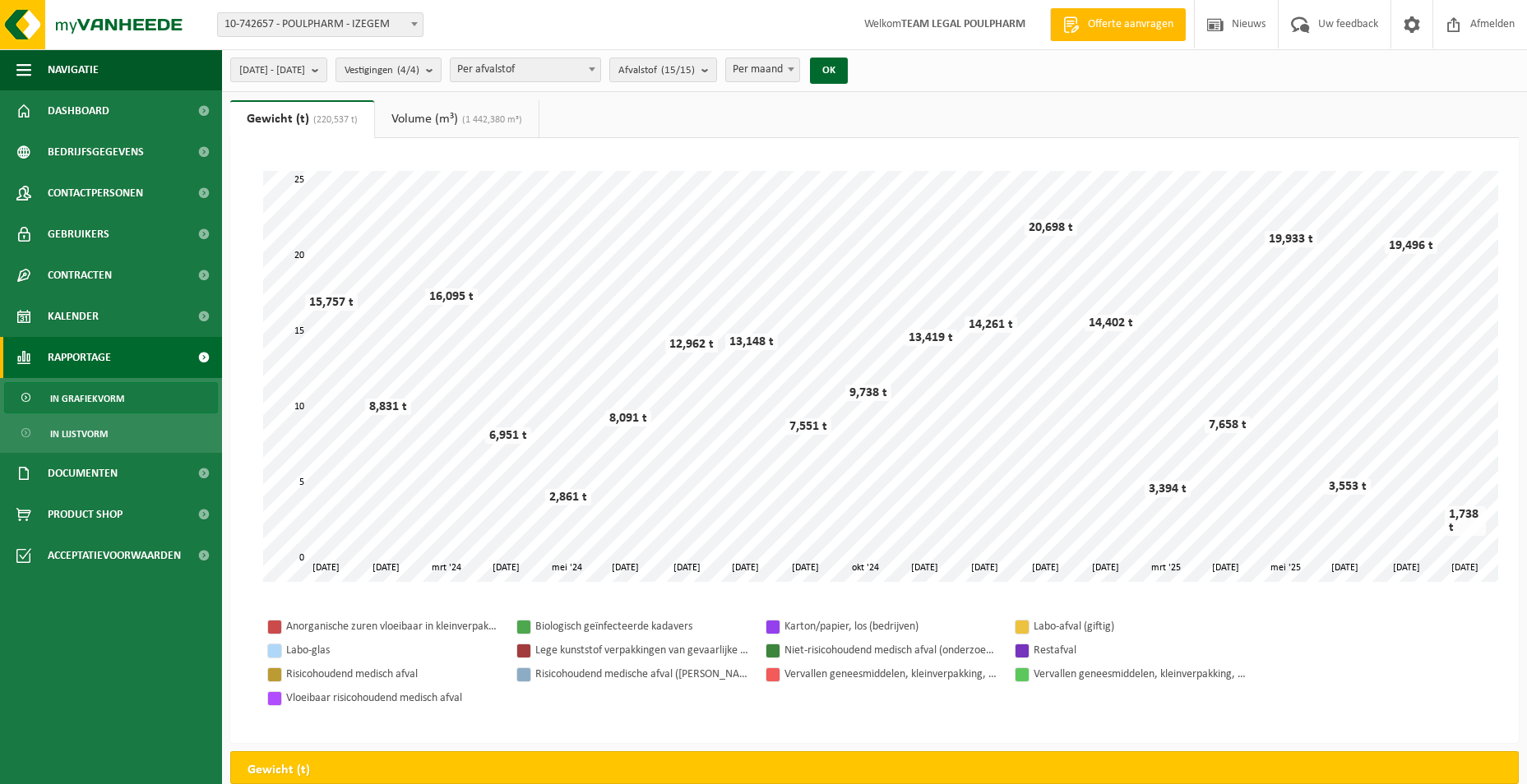
click at [596, 69] on b at bounding box center [592, 69] width 7 height 4
click at [1378, 636] on tbody "Anorganische zuren vloeibaar in kleinverpakking Biologisch geïnfecteerde kadave…" at bounding box center [874, 662] width 1223 height 95
click at [421, 112] on link "Volume (m³) (1 442,380 m³)" at bounding box center [457, 119] width 164 height 38
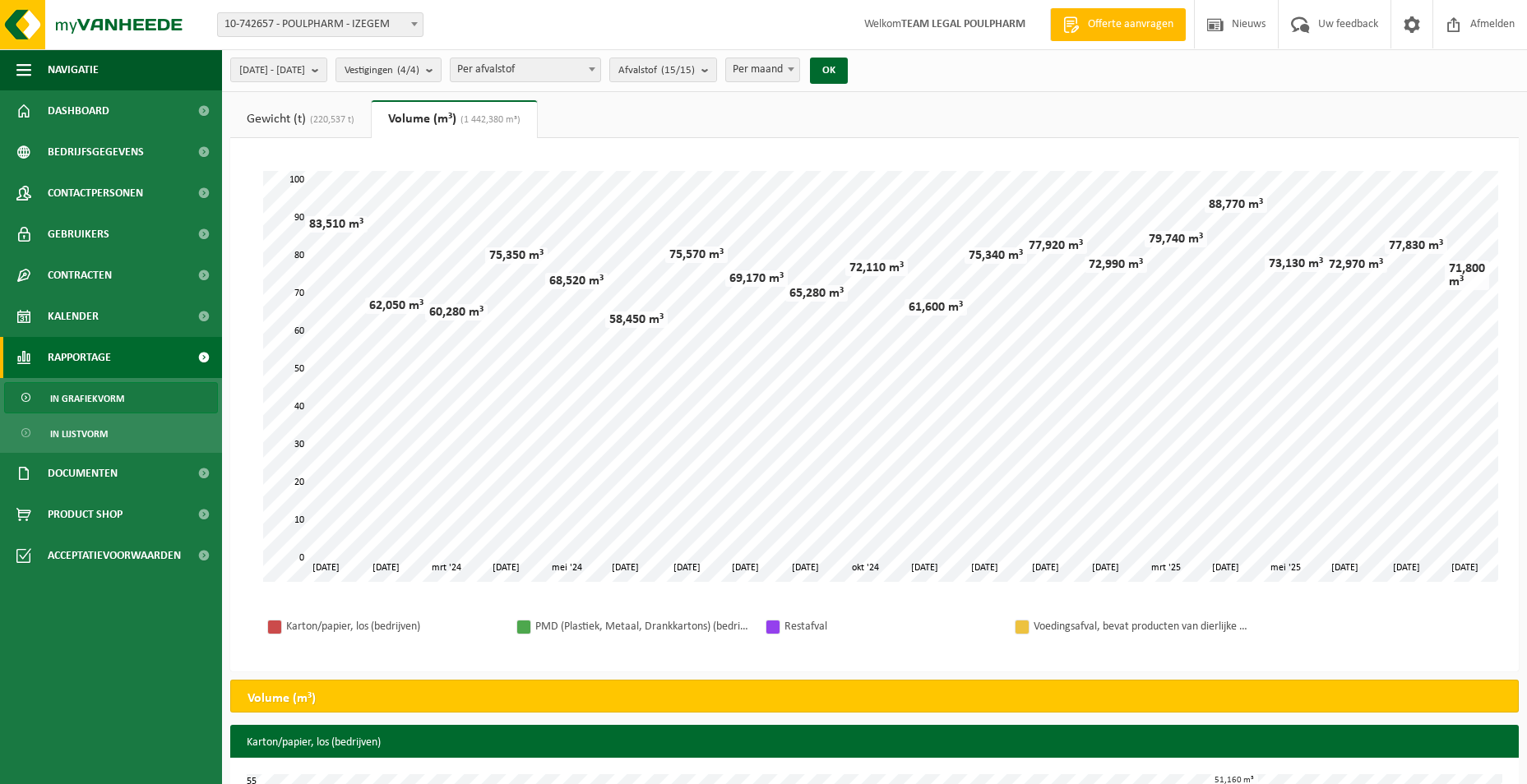
click at [298, 125] on link "Gewicht (t) (220,537 t)" at bounding box center [301, 119] width 141 height 38
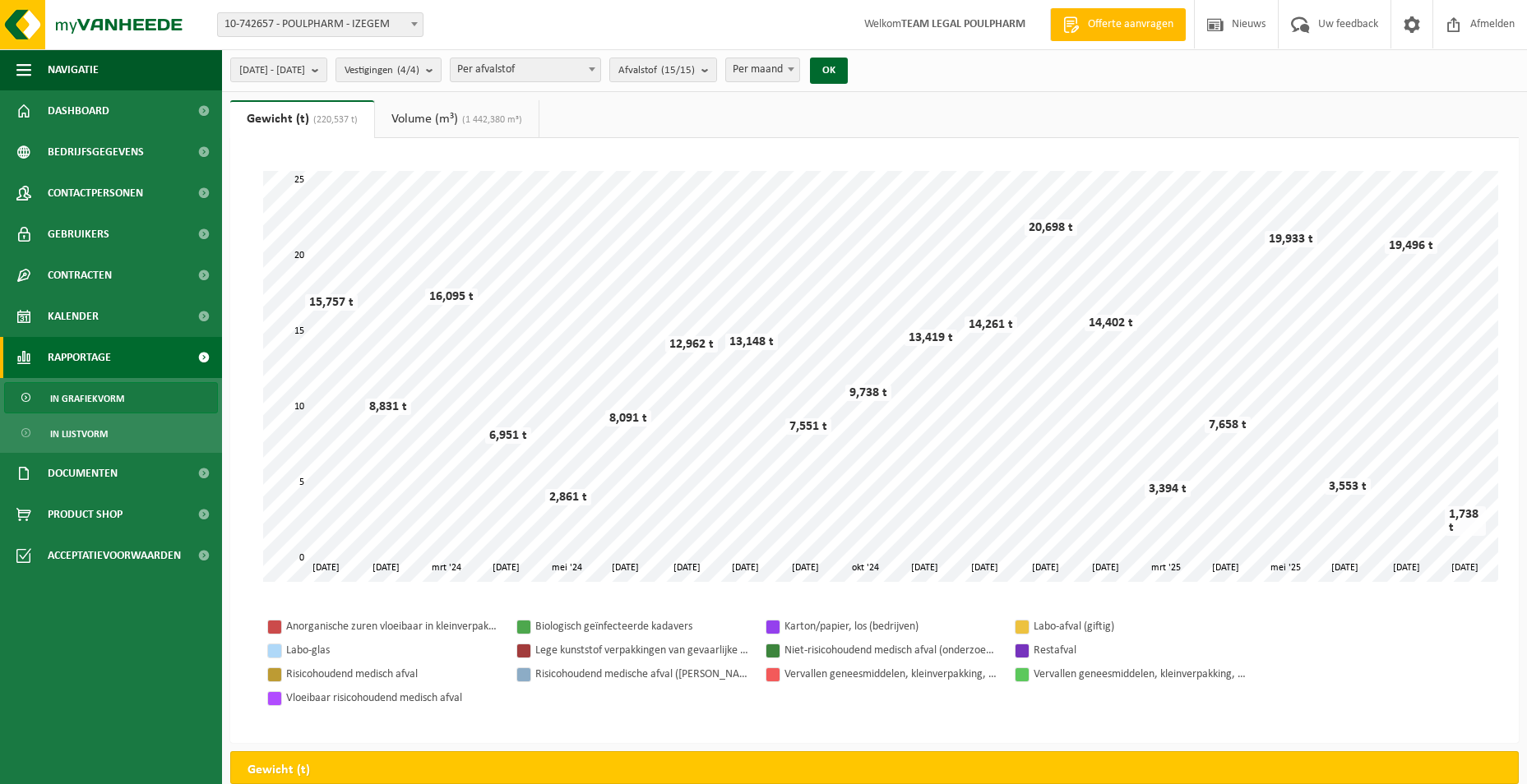
click at [1023, 626] on div at bounding box center [1022, 627] width 13 height 13
click at [1439, 625] on tbody "Anorganische zuren vloeibaar in kleinverpakking Biologisch geïnfecteerde kadave…" at bounding box center [874, 662] width 1223 height 95
click at [273, 653] on div at bounding box center [275, 651] width 13 height 13
click at [274, 653] on div at bounding box center [275, 651] width 13 height 13
click at [601, 69] on span at bounding box center [591, 69] width 16 height 21
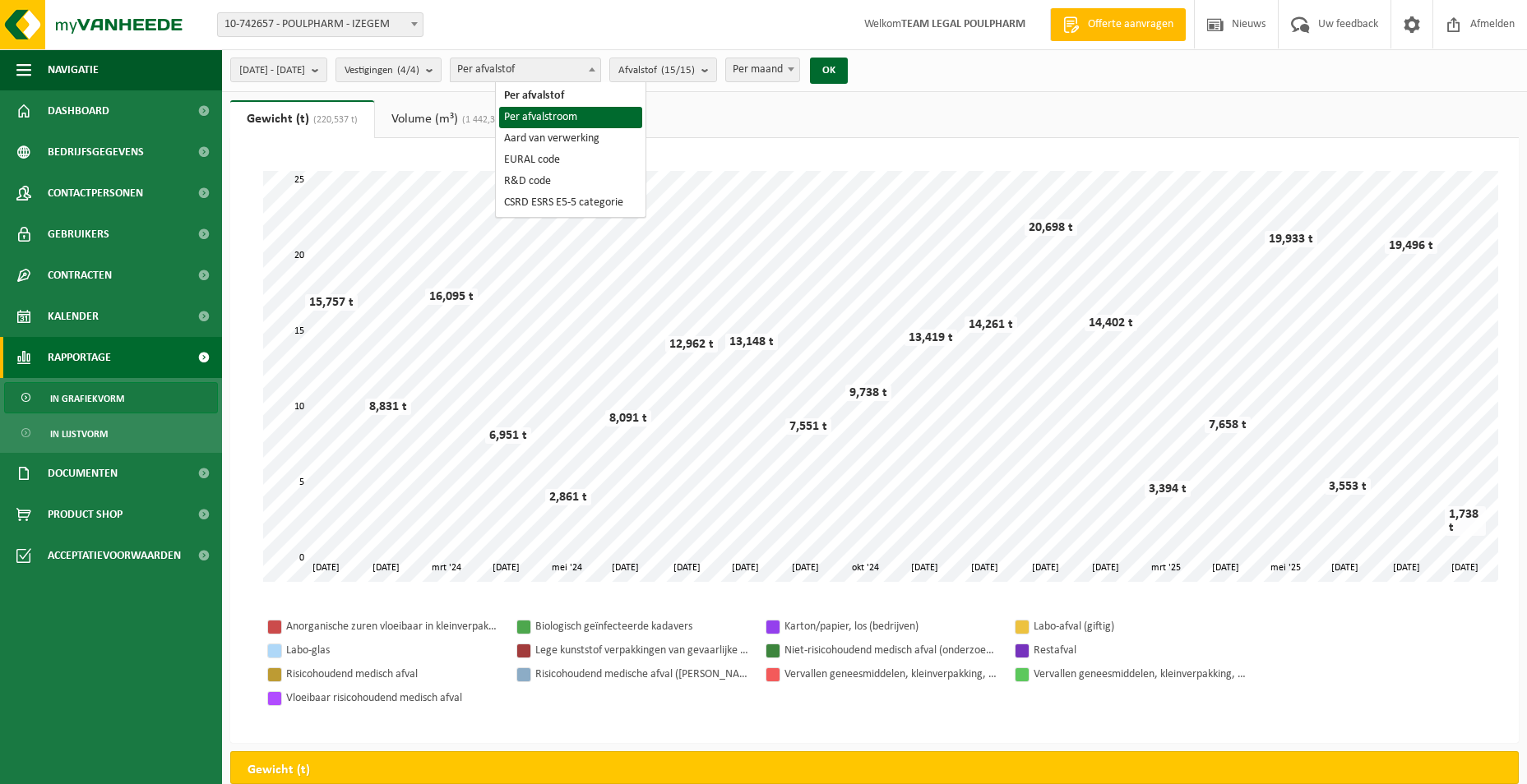
select select "2"
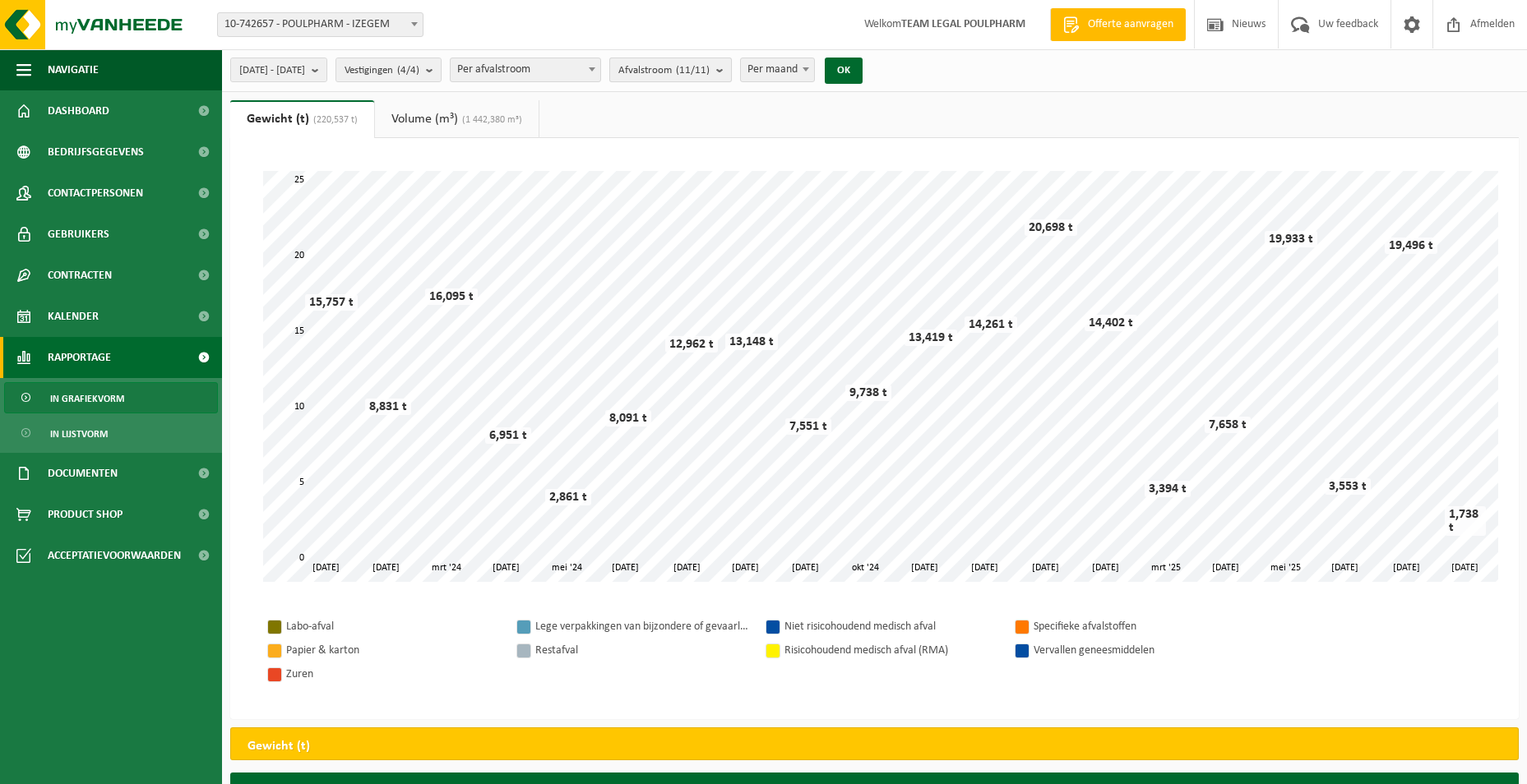
click at [710, 74] on count "(11/11)" at bounding box center [692, 69] width 33 height 10
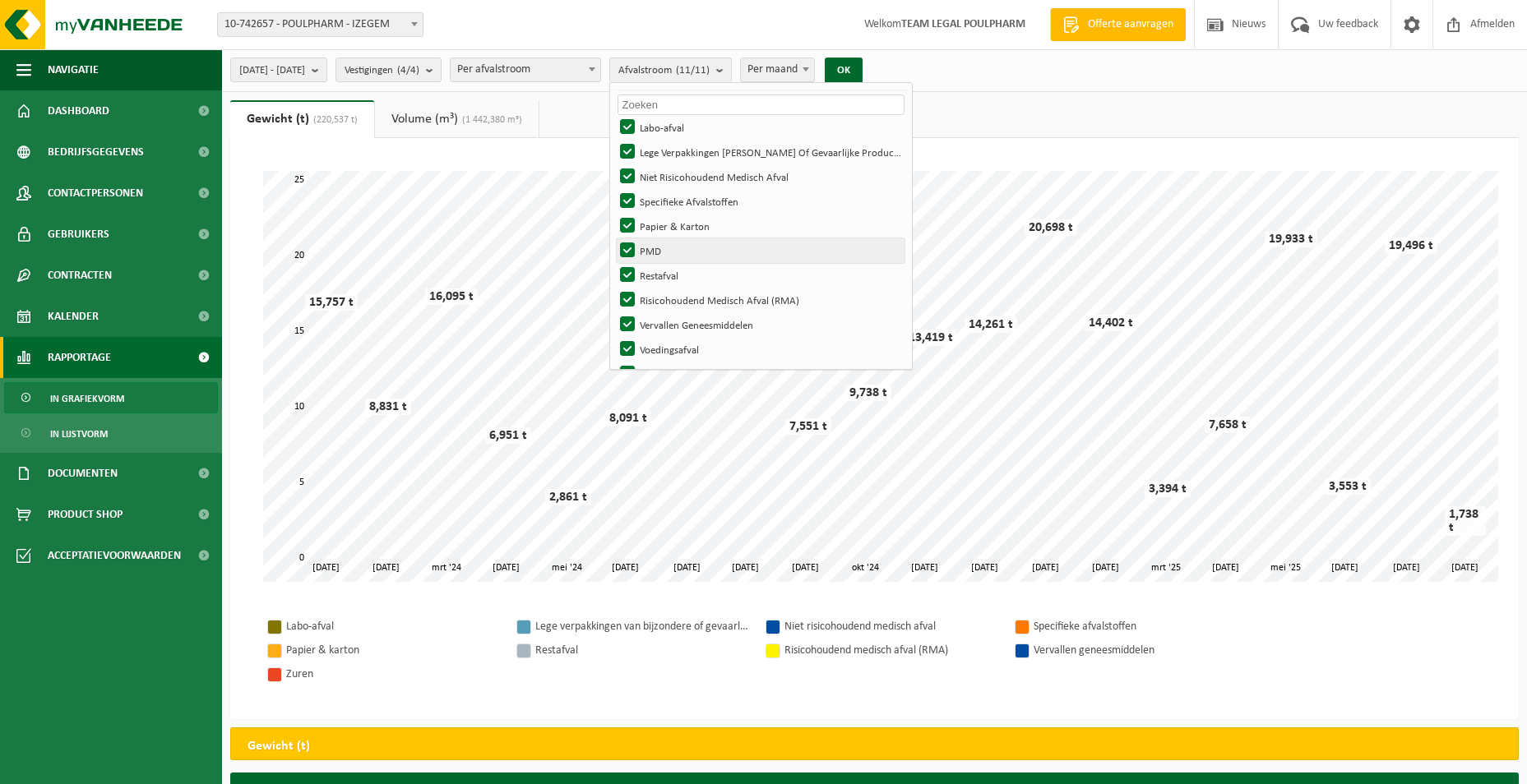
scroll to position [69, 0]
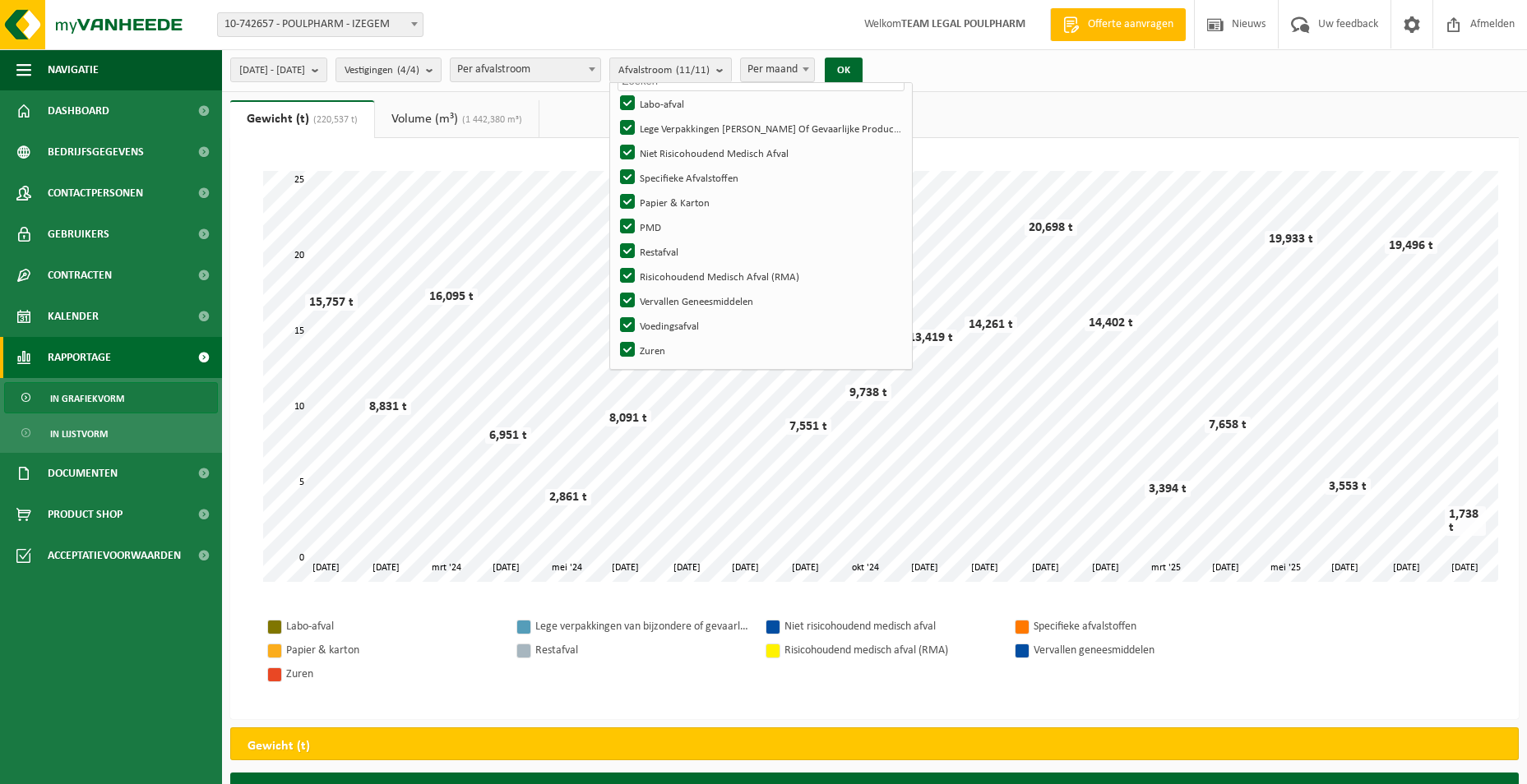
click at [1302, 659] on tbody "Labo-[PERSON_NAME] verpakkingen van bijzondere of gevaarlijke producten Niet ri…" at bounding box center [874, 650] width 1223 height 71
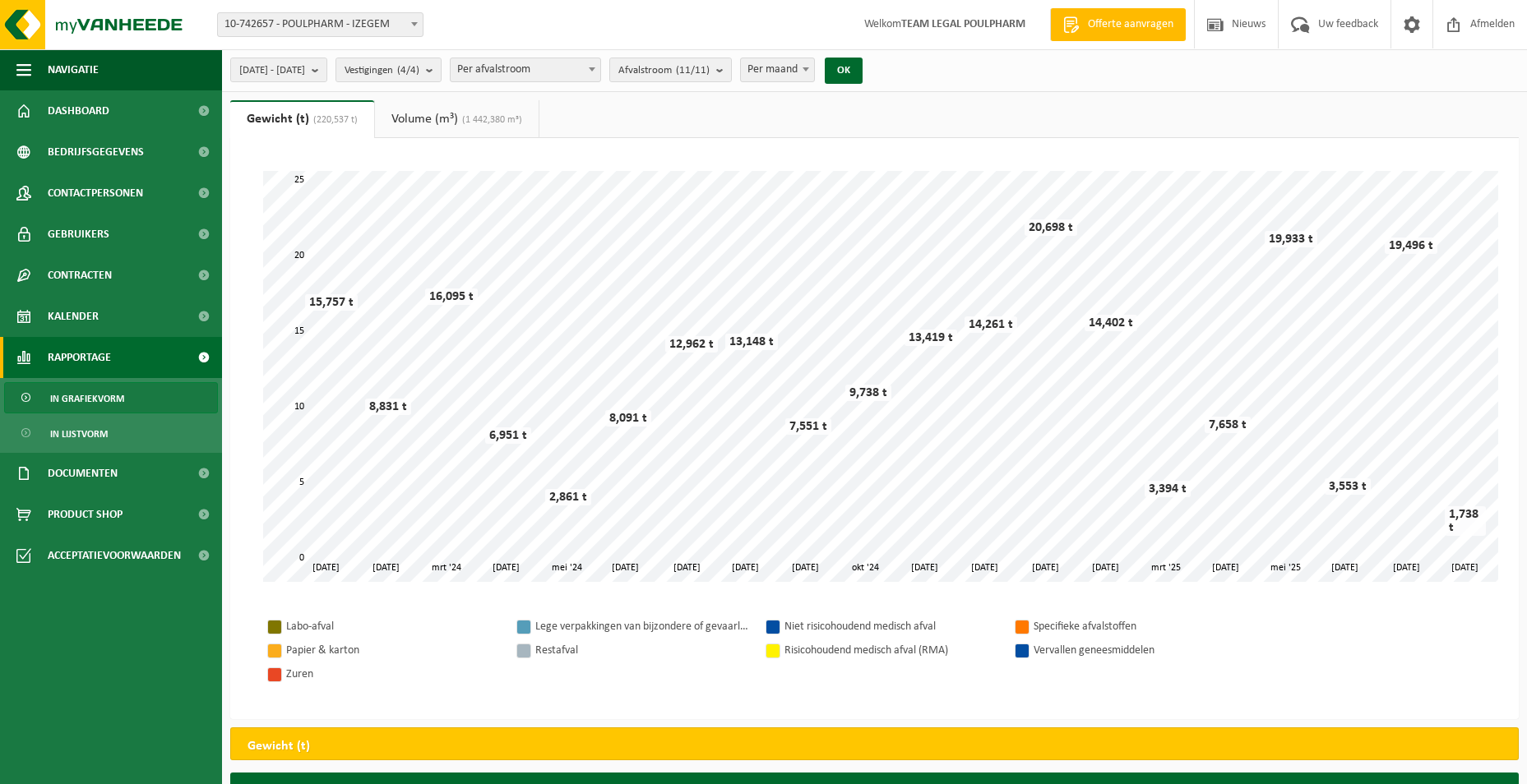
click at [485, 104] on link "Volume (m³) (1 442,380 m³)" at bounding box center [457, 119] width 164 height 38
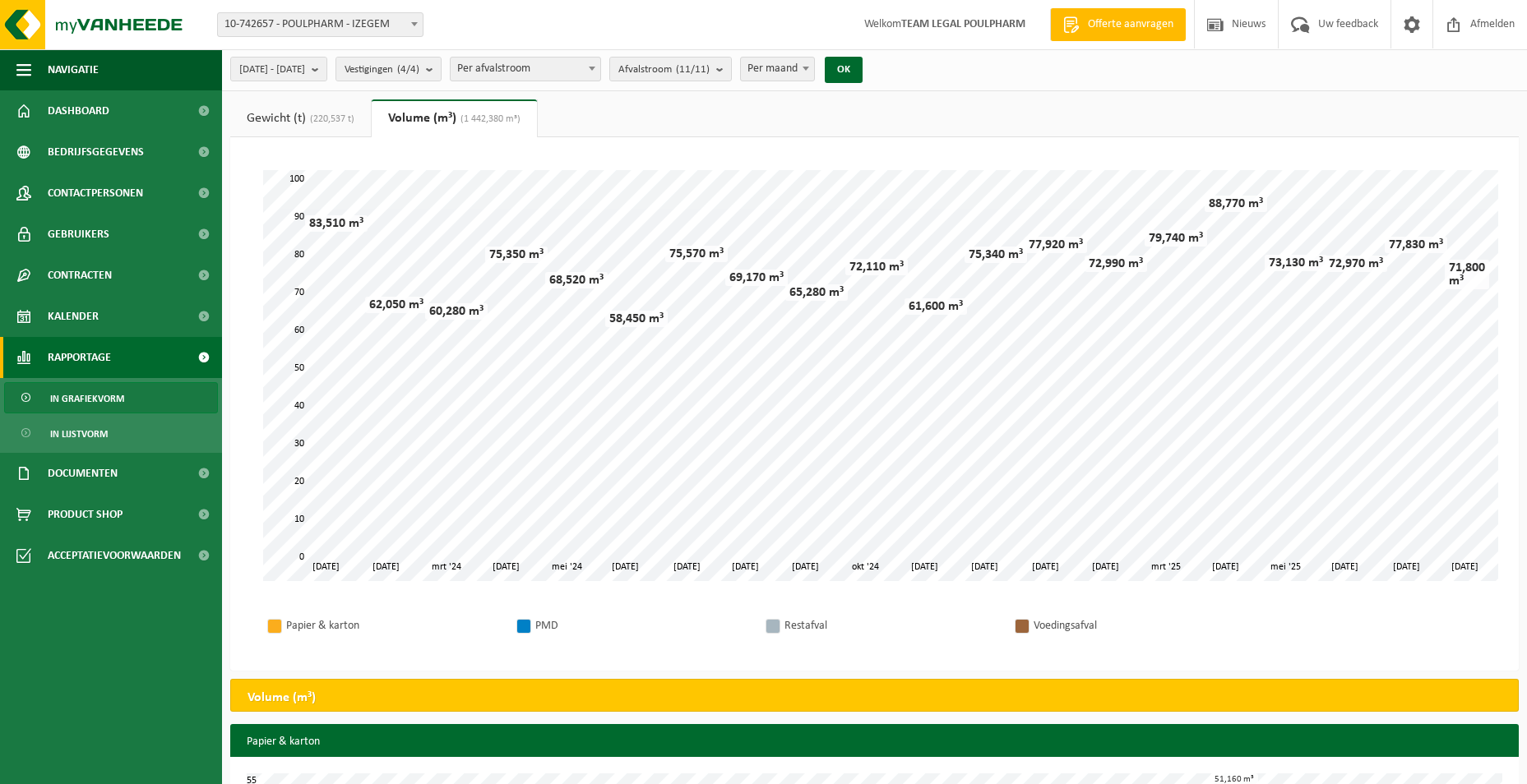
scroll to position [0, 0]
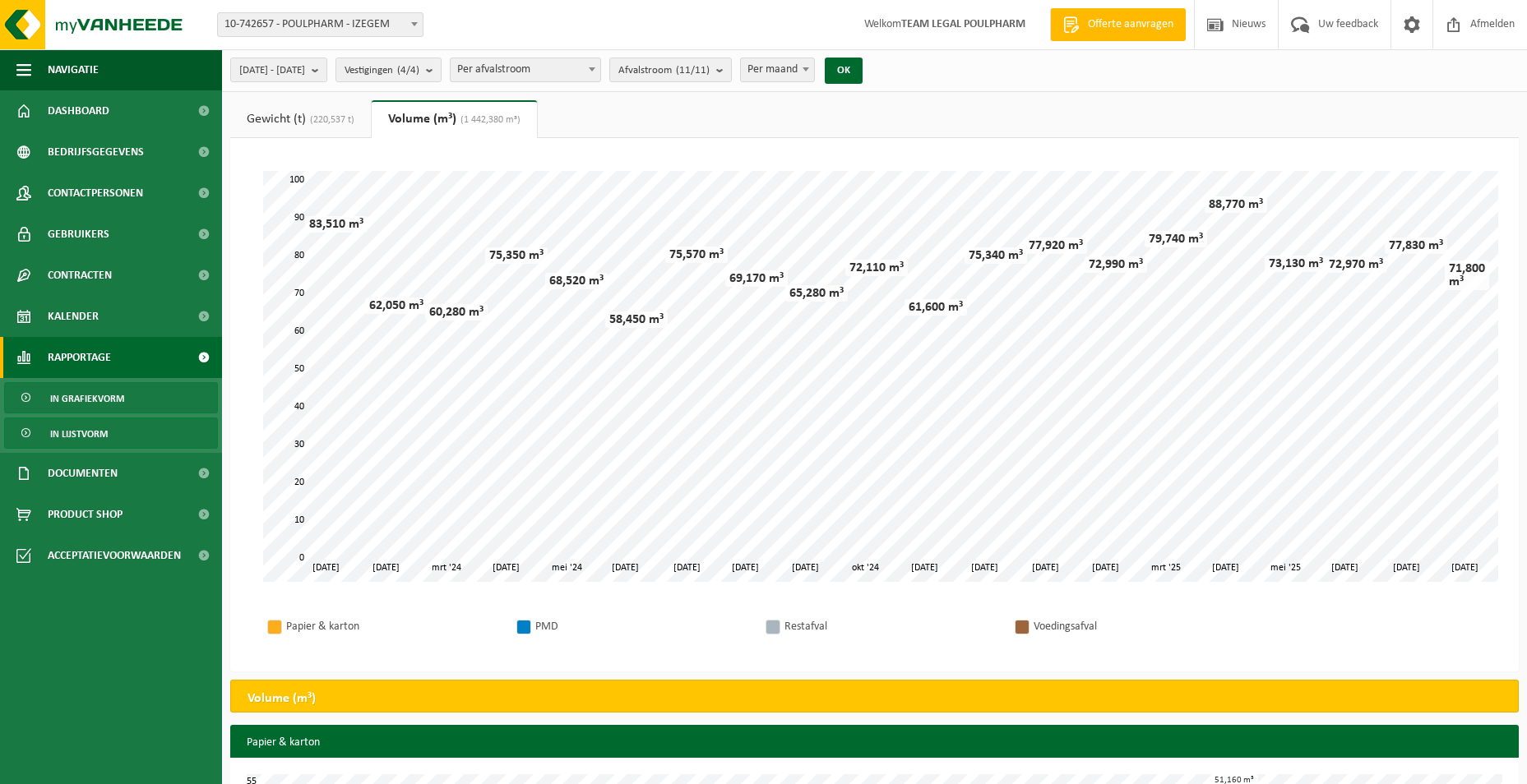
click at [57, 431] on span "In lijstvorm" at bounding box center [79, 434] width 57 height 31
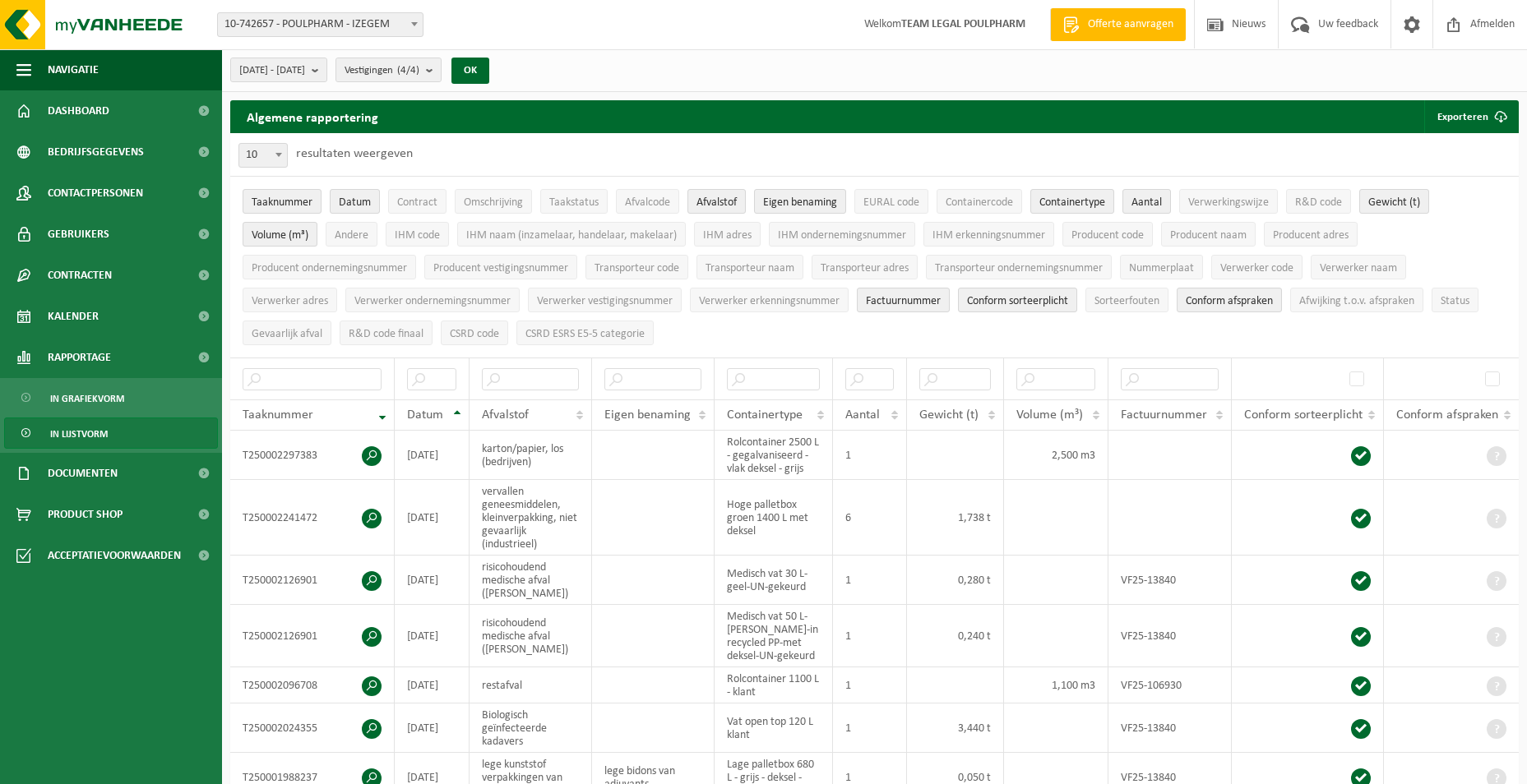
click at [284, 153] on span at bounding box center [278, 154] width 16 height 21
select select "100"
click at [347, 196] on span "Datum" at bounding box center [355, 202] width 32 height 12
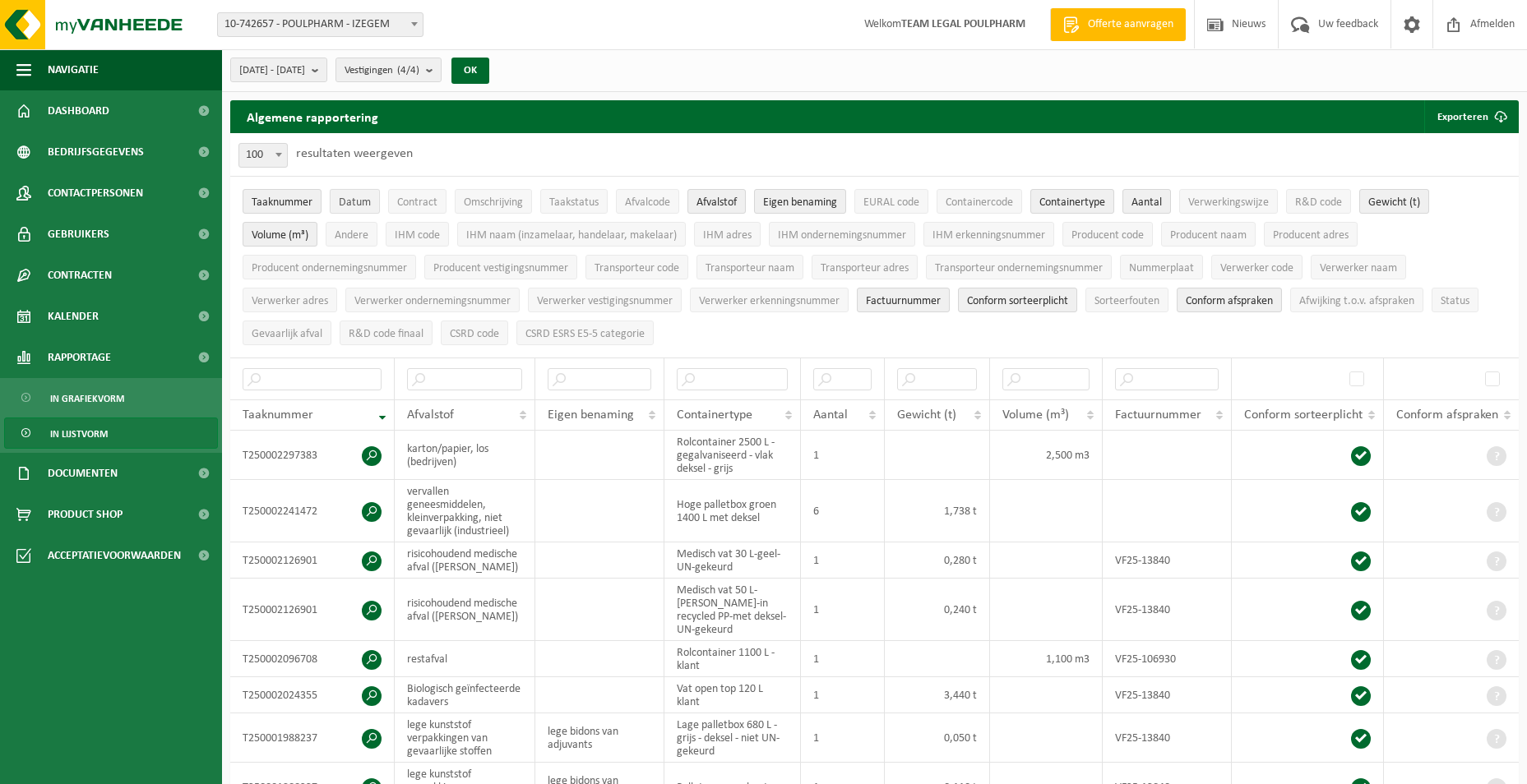
click at [347, 196] on span "Datum" at bounding box center [355, 202] width 32 height 12
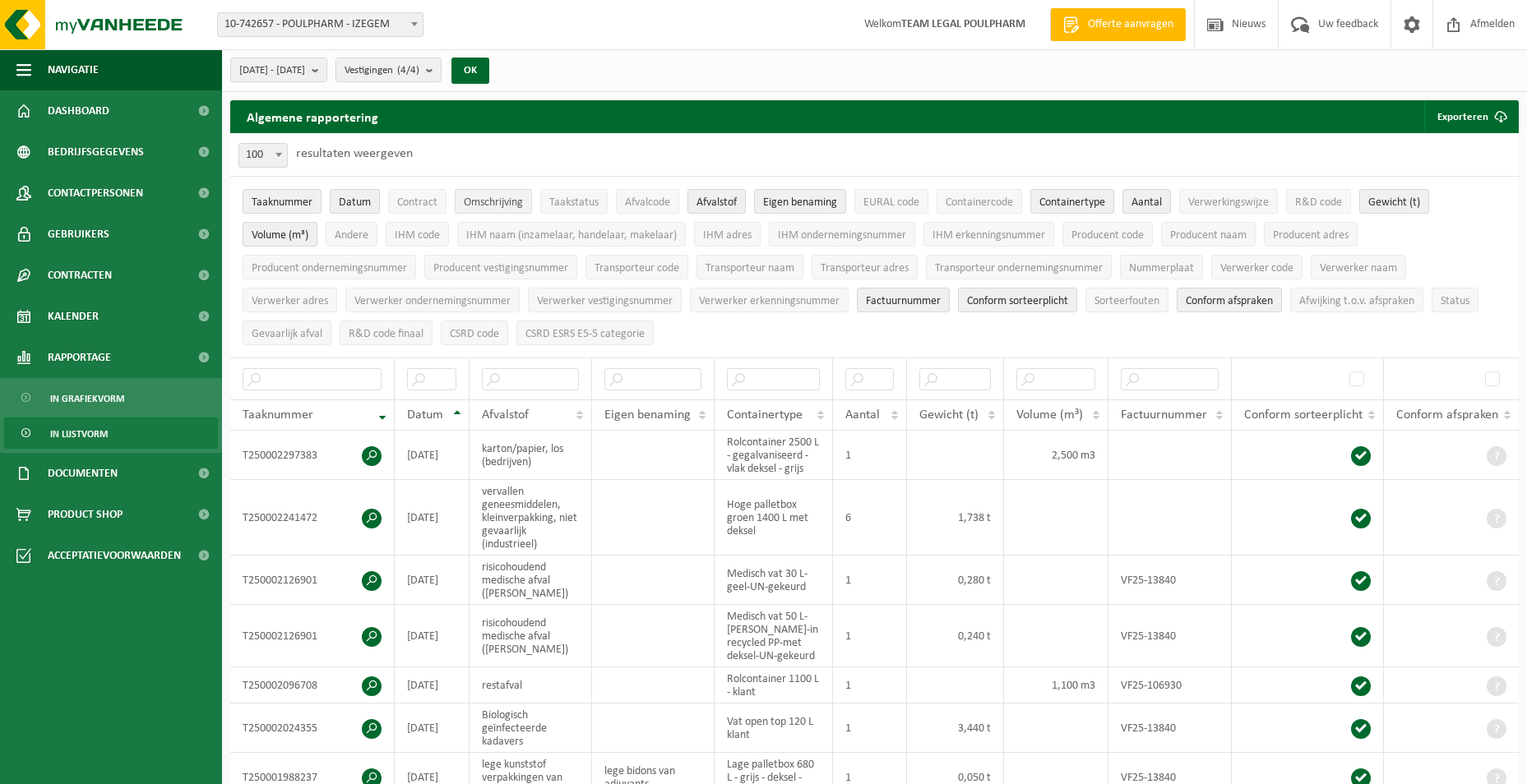
click at [486, 202] on span "Omschrijving" at bounding box center [493, 202] width 59 height 12
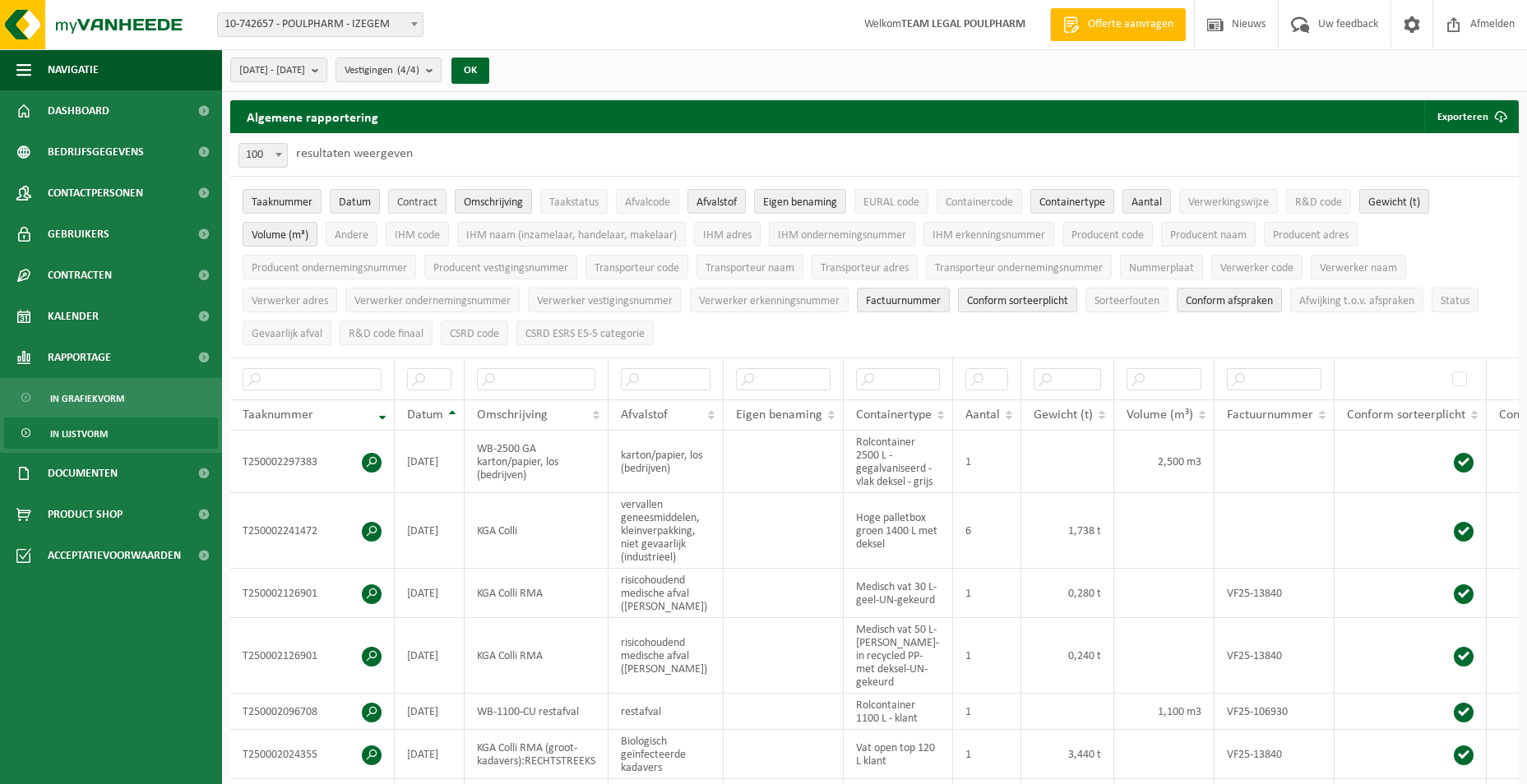
click at [423, 201] on span "Contract" at bounding box center [417, 202] width 40 height 12
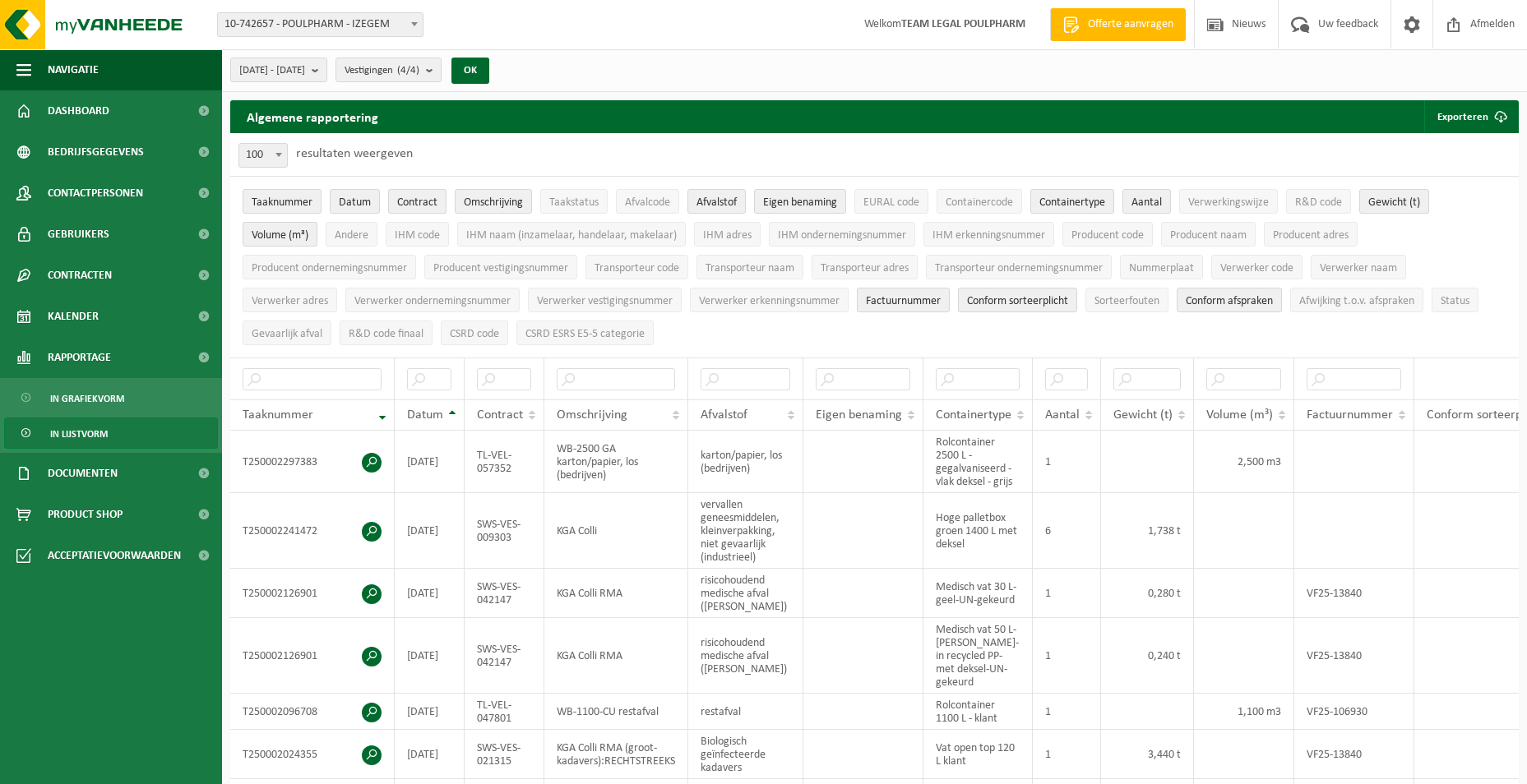
click at [423, 201] on span "Contract" at bounding box center [417, 202] width 40 height 12
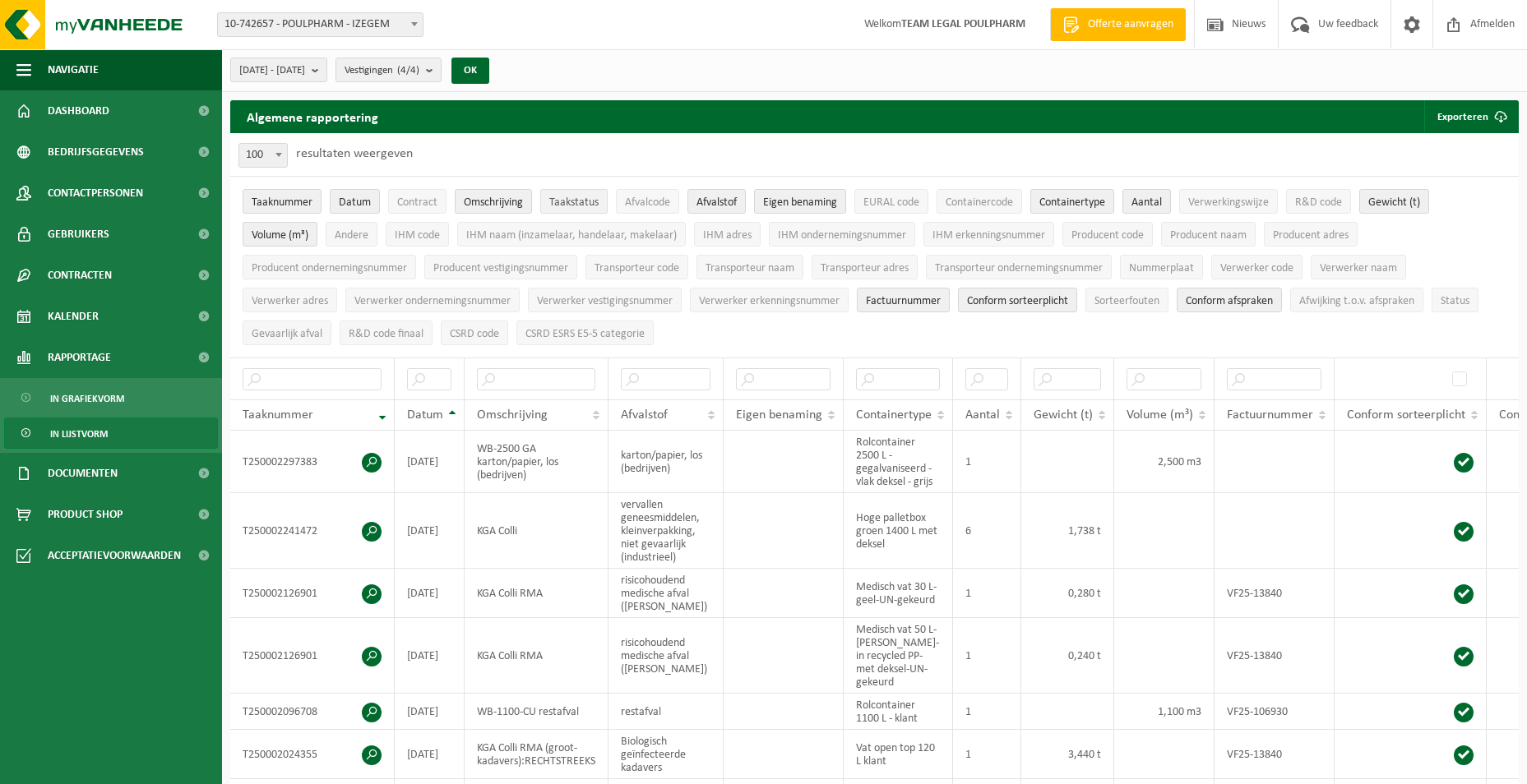
click at [593, 198] on span "Taakstatus" at bounding box center [574, 202] width 50 height 12
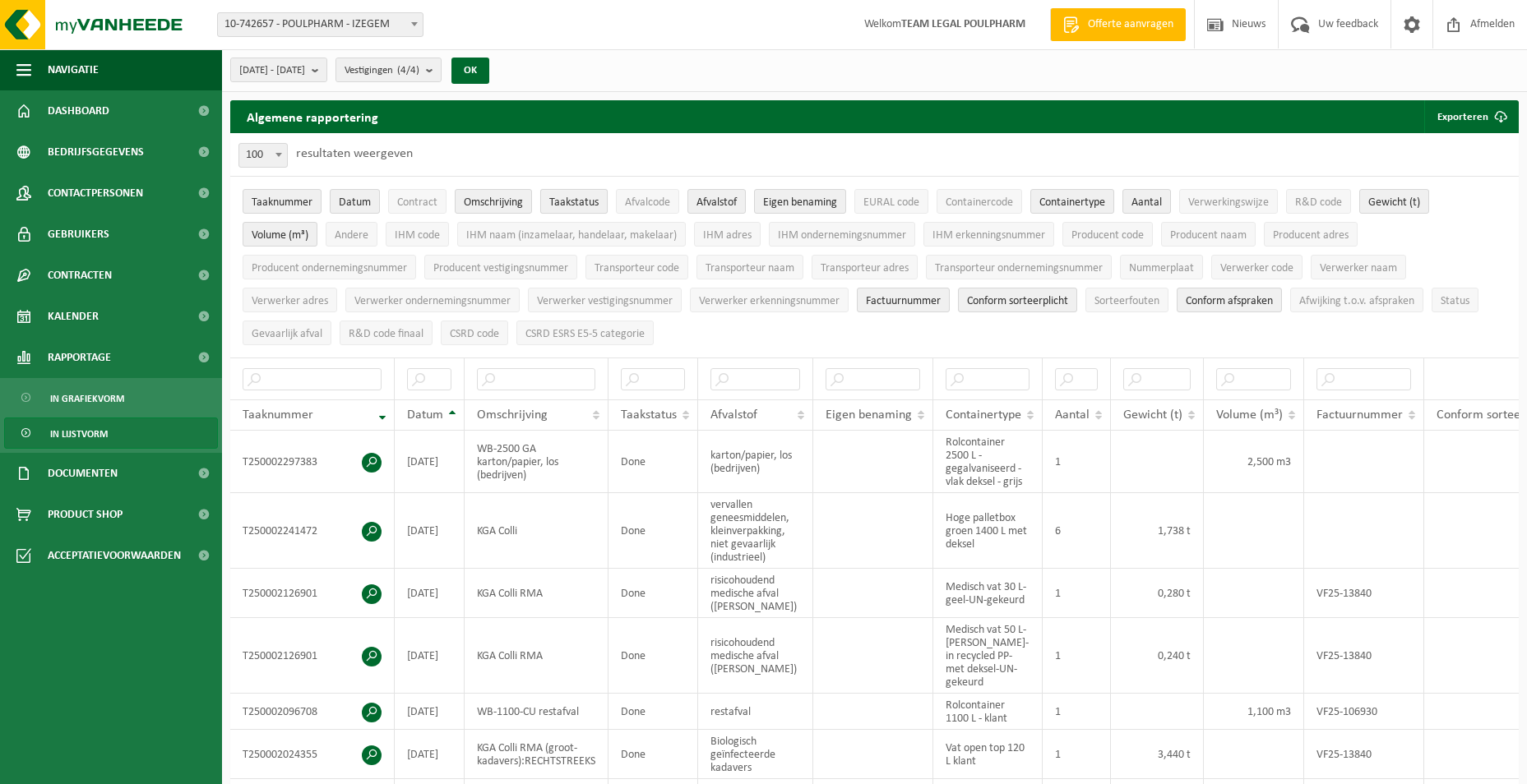
click at [593, 198] on span "Taakstatus" at bounding box center [574, 202] width 50 height 12
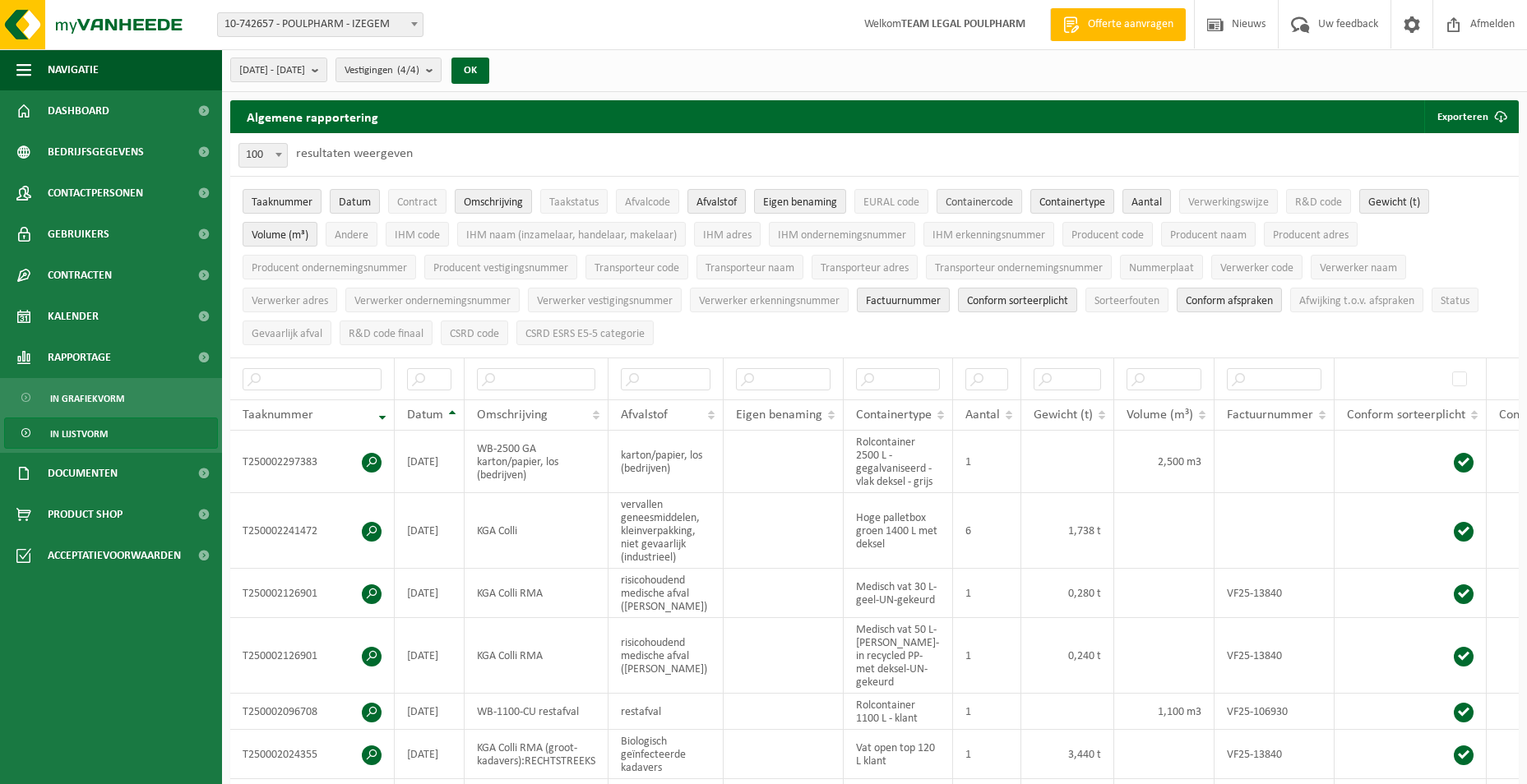
click at [982, 196] on span "Containercode" at bounding box center [980, 202] width 68 height 12
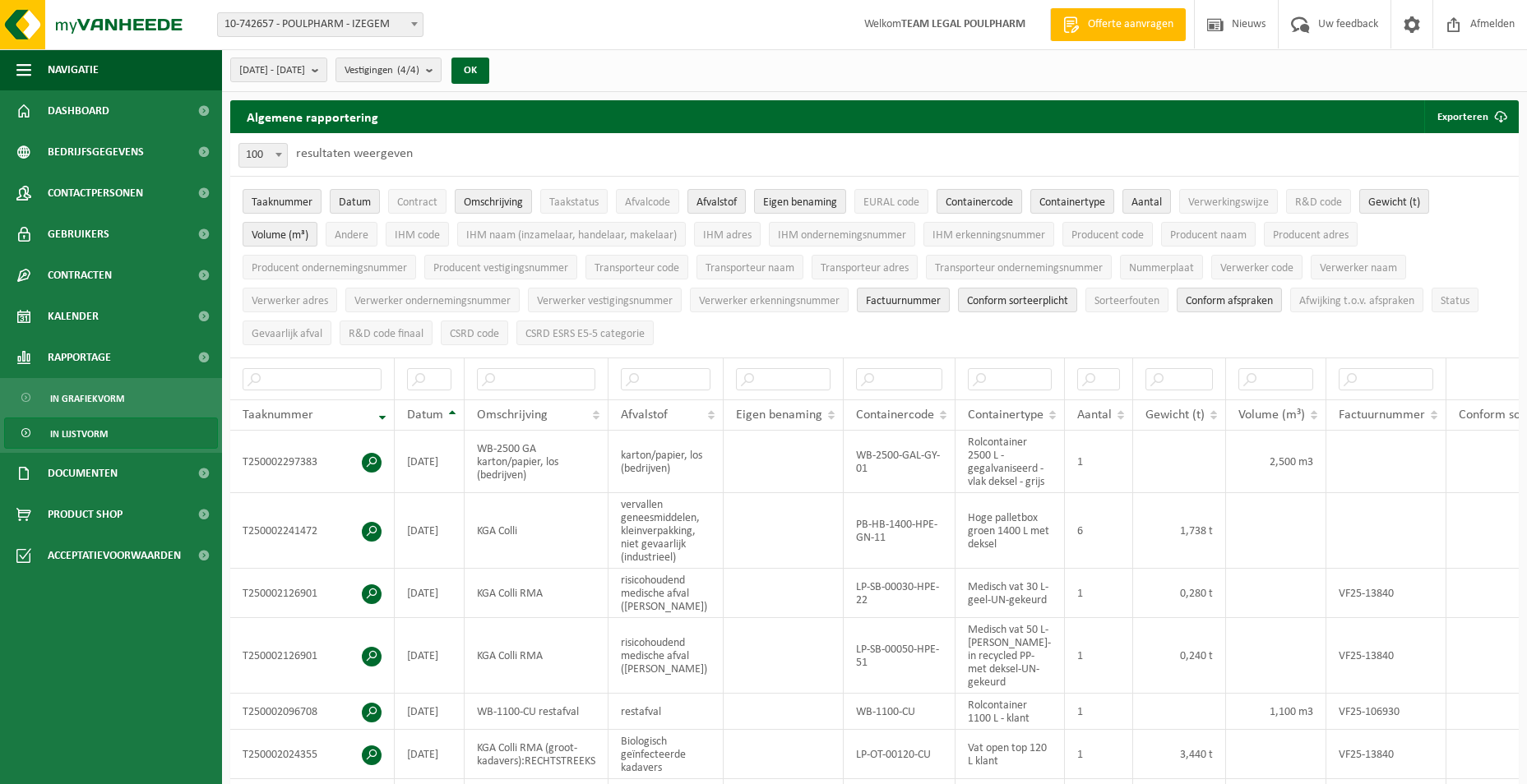
click at [982, 196] on span "Containercode" at bounding box center [980, 202] width 68 height 12
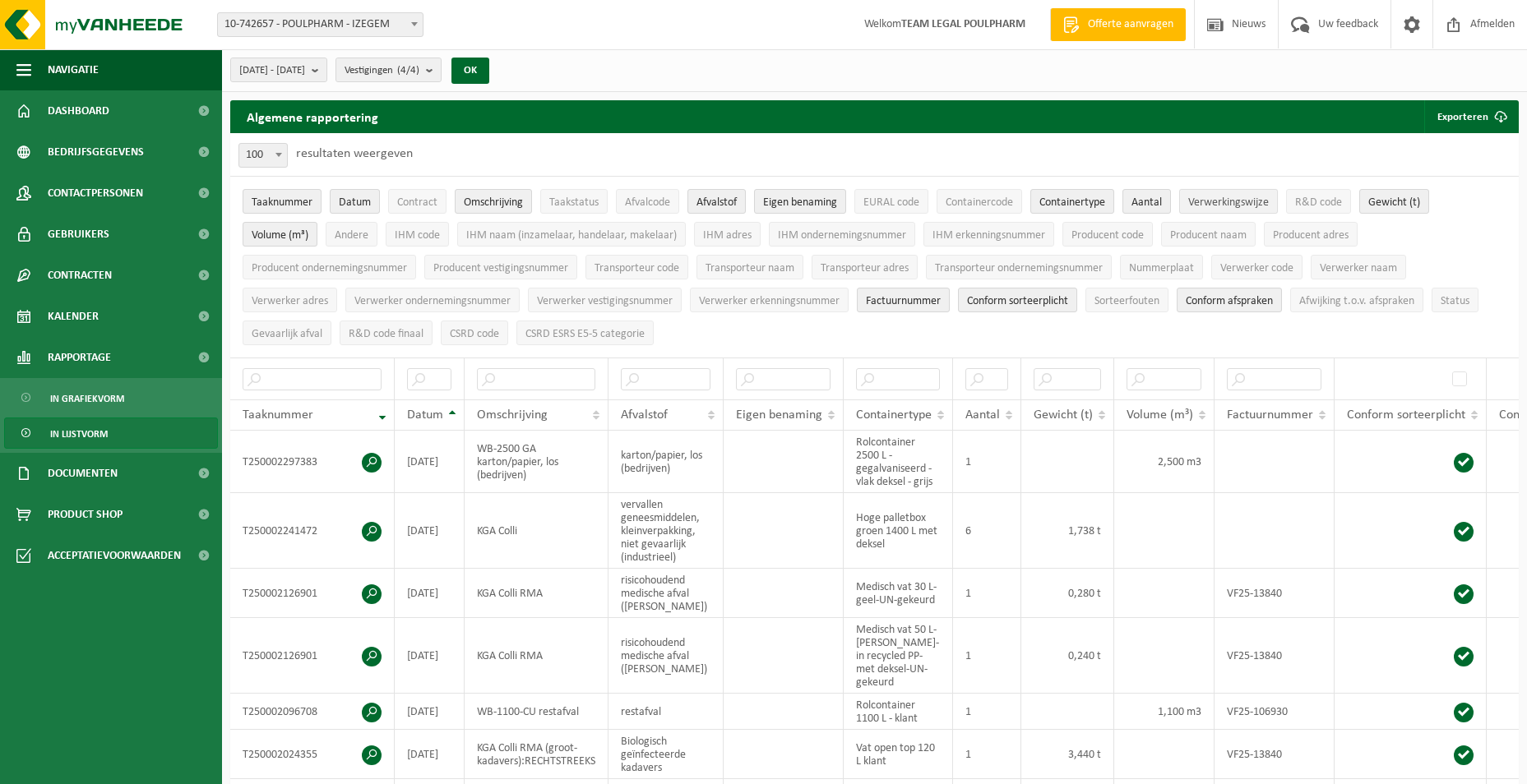
click at [1238, 202] on span "Verwerkingswijze" at bounding box center [1228, 202] width 81 height 12
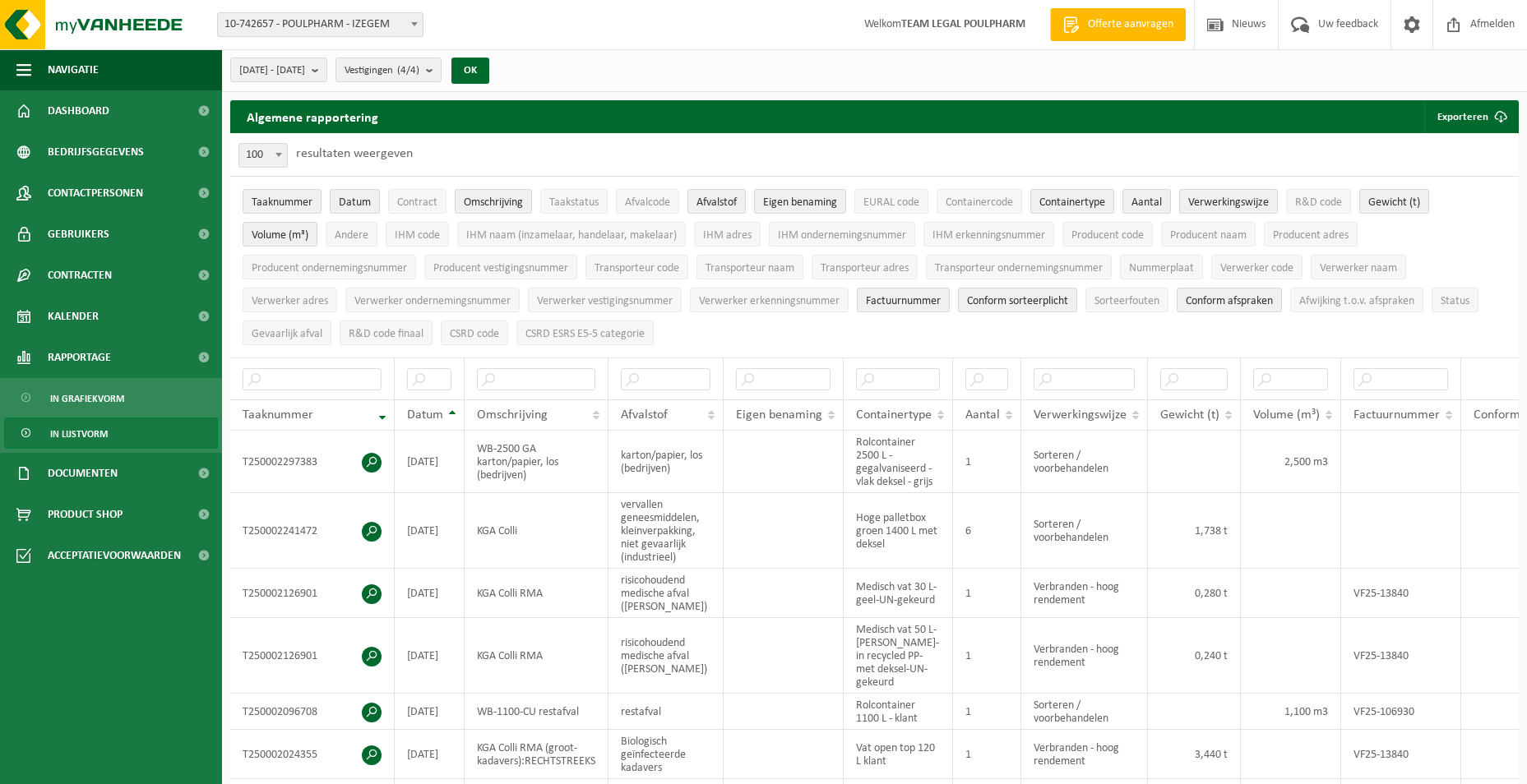
click at [1238, 202] on span "Verwerkingswijze" at bounding box center [1228, 202] width 81 height 12
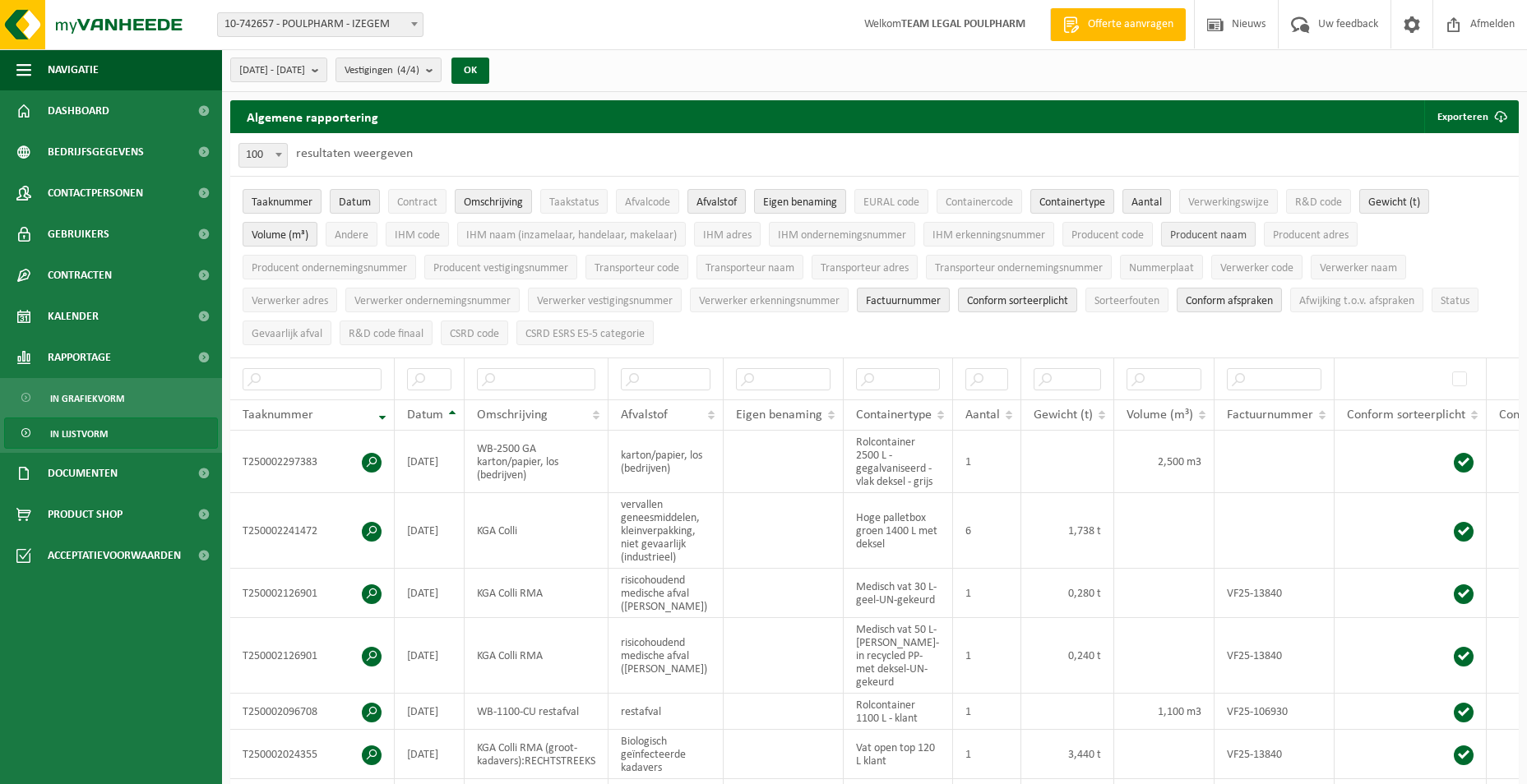
click at [1211, 239] on span "Producent naam" at bounding box center [1208, 235] width 76 height 12
click at [1211, 236] on span "Producent naam" at bounding box center [1208, 235] width 76 height 12
click at [1124, 235] on span "Producent code" at bounding box center [1108, 235] width 72 height 12
click at [297, 328] on span "Gevaarlijk afval" at bounding box center [287, 334] width 70 height 12
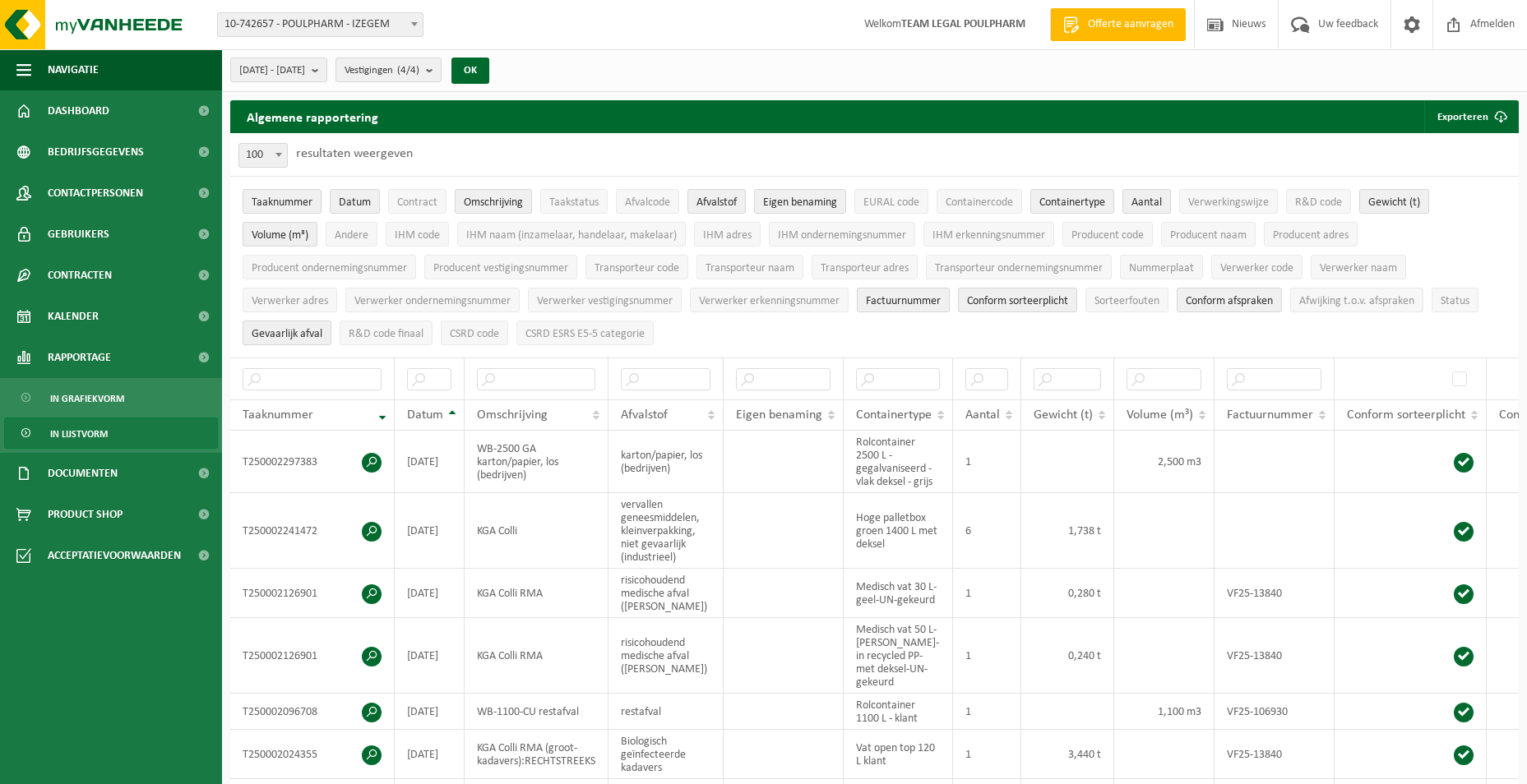
click at [297, 328] on span "Gevaarlijk afval" at bounding box center [287, 334] width 70 height 12
click at [281, 299] on span "Verwerker adres" at bounding box center [289, 301] width 76 height 12
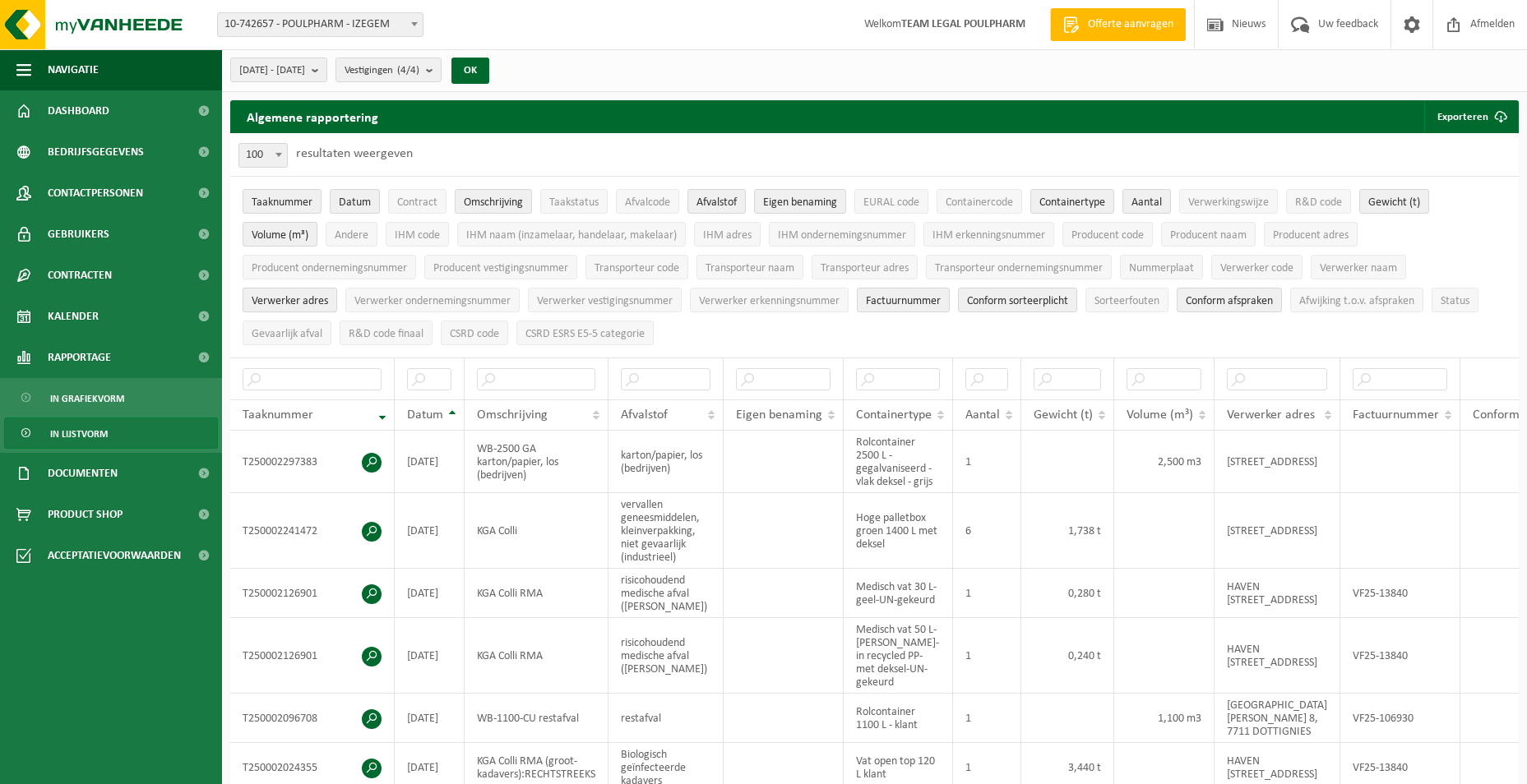
click at [299, 299] on span "Verwerker adres" at bounding box center [289, 301] width 76 height 12
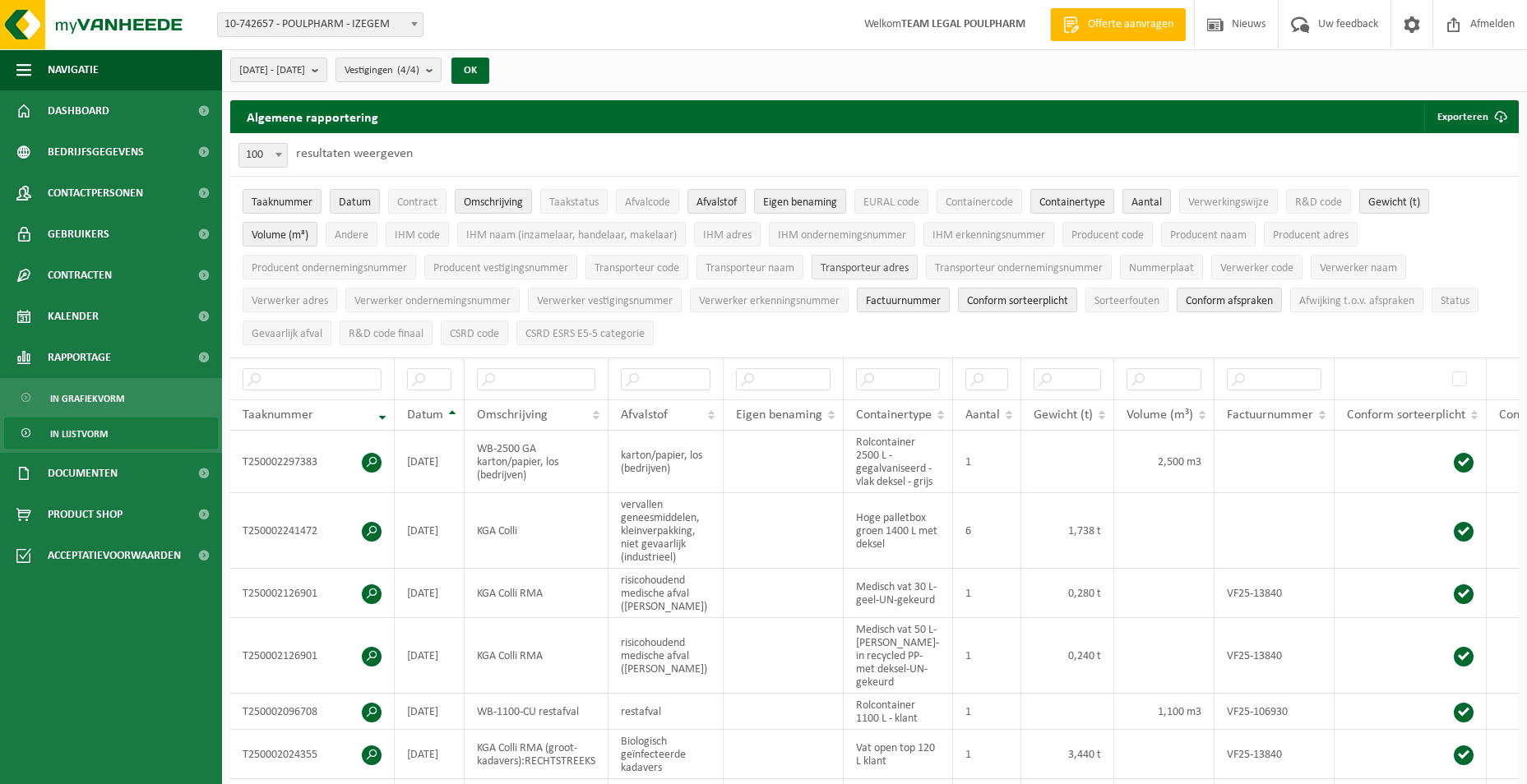
click at [886, 270] on span "Transporteur adres" at bounding box center [864, 268] width 88 height 12
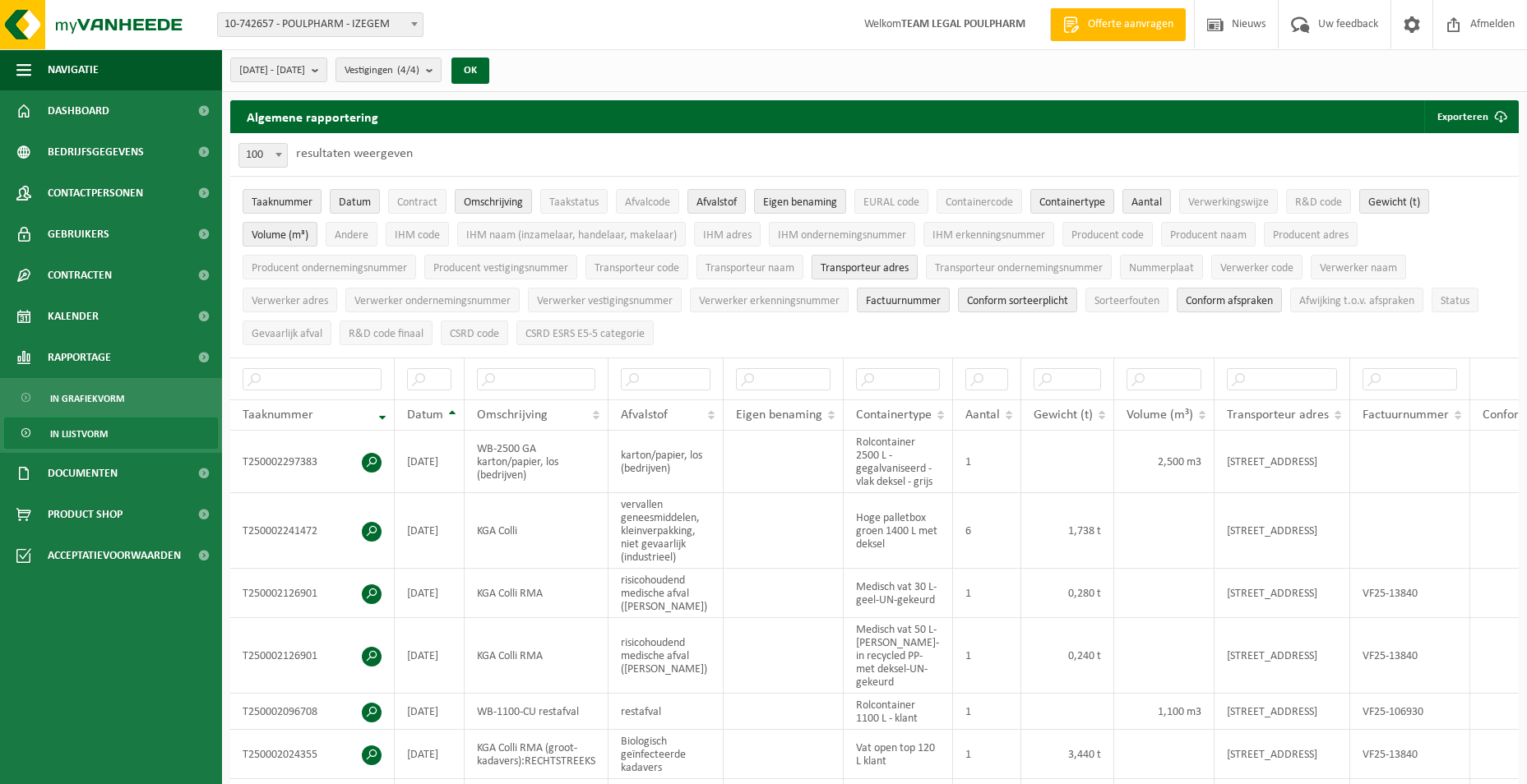
click at [887, 266] on span "Transporteur adres" at bounding box center [864, 268] width 88 height 12
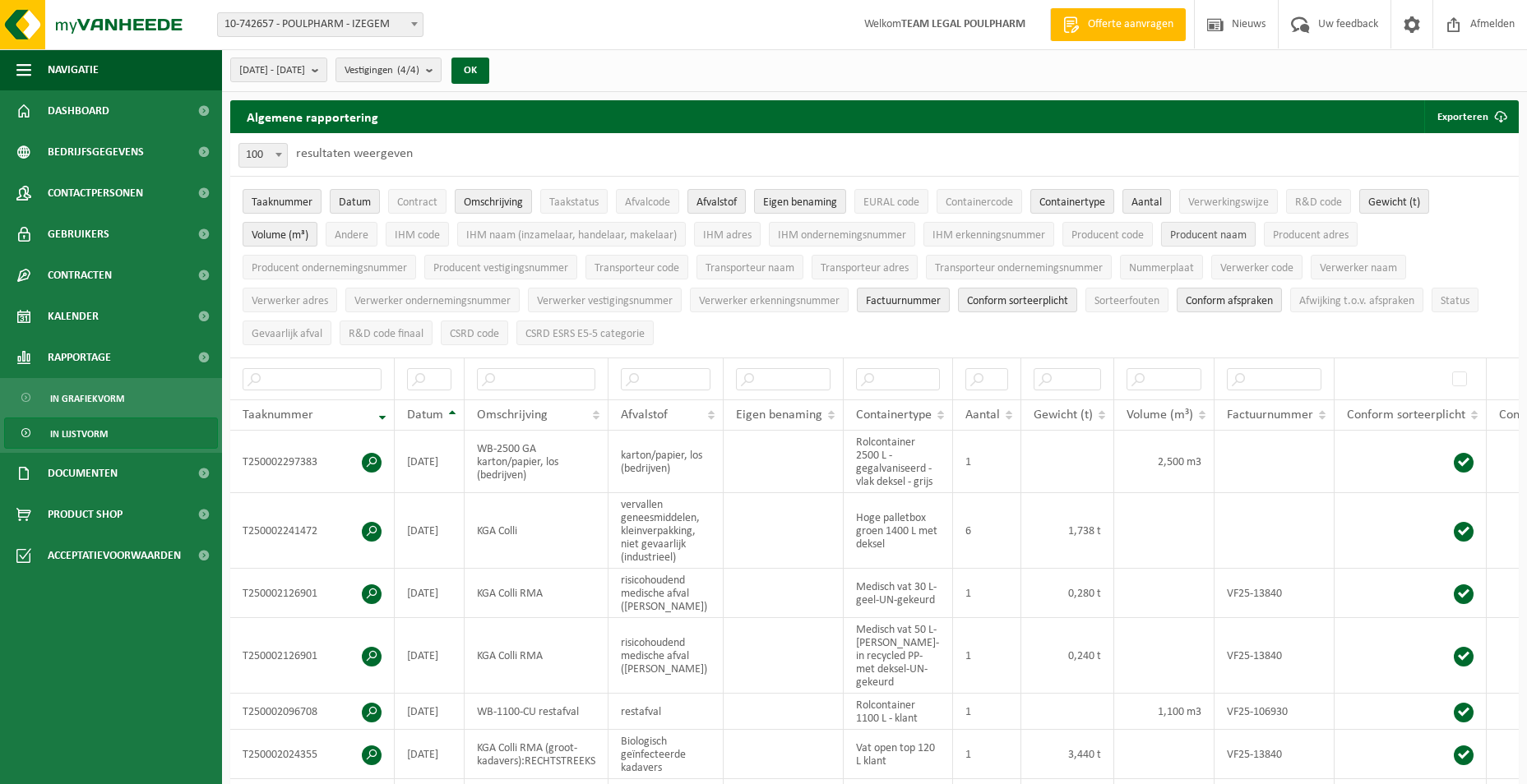
click at [1205, 229] on span "Producent naam" at bounding box center [1208, 235] width 76 height 12
click at [1194, 236] on span "Producent naam" at bounding box center [1208, 235] width 76 height 12
click at [1330, 233] on span "Producent adres" at bounding box center [1310, 235] width 75 height 12
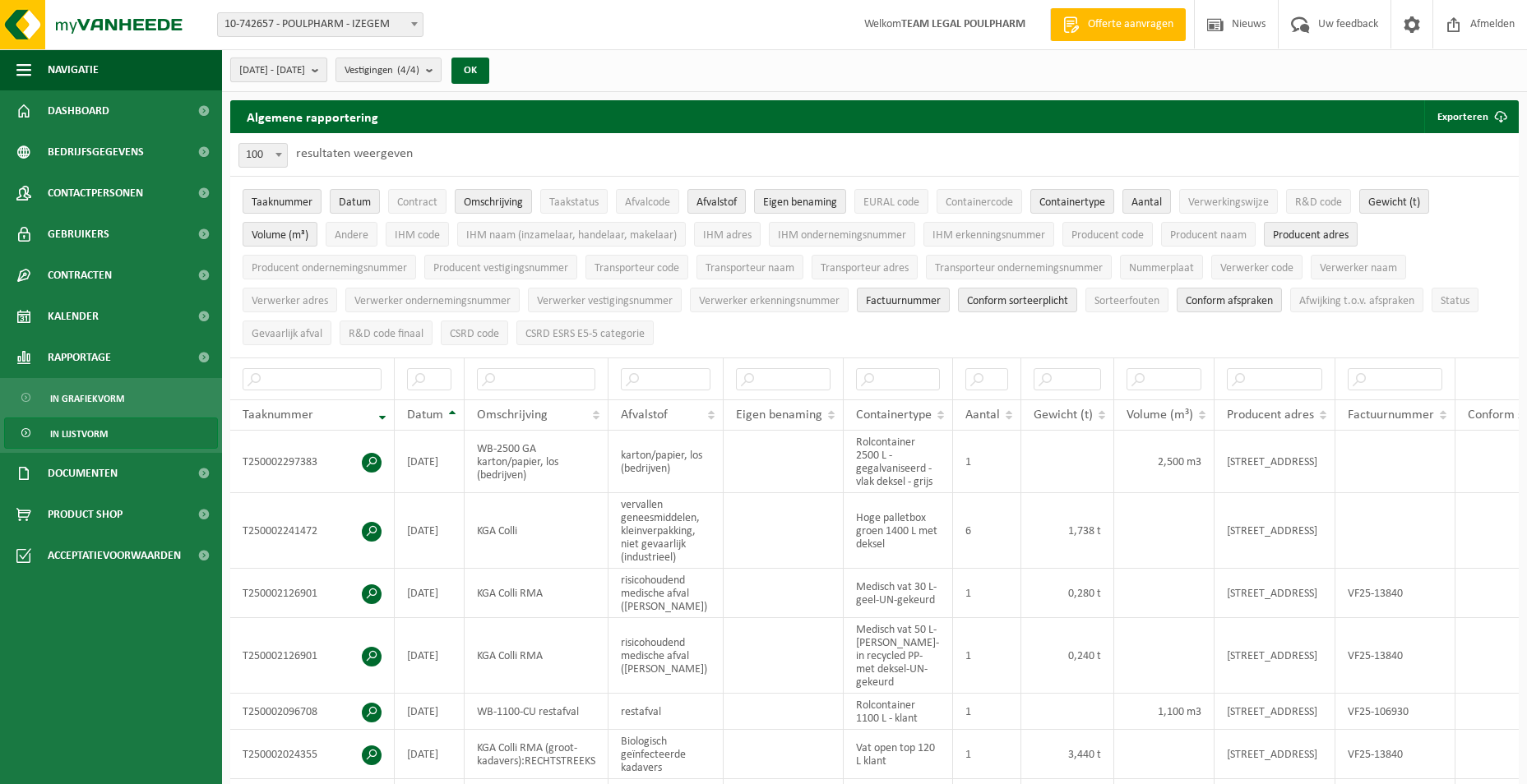
click at [327, 69] on b "submit" at bounding box center [319, 69] width 15 height 23
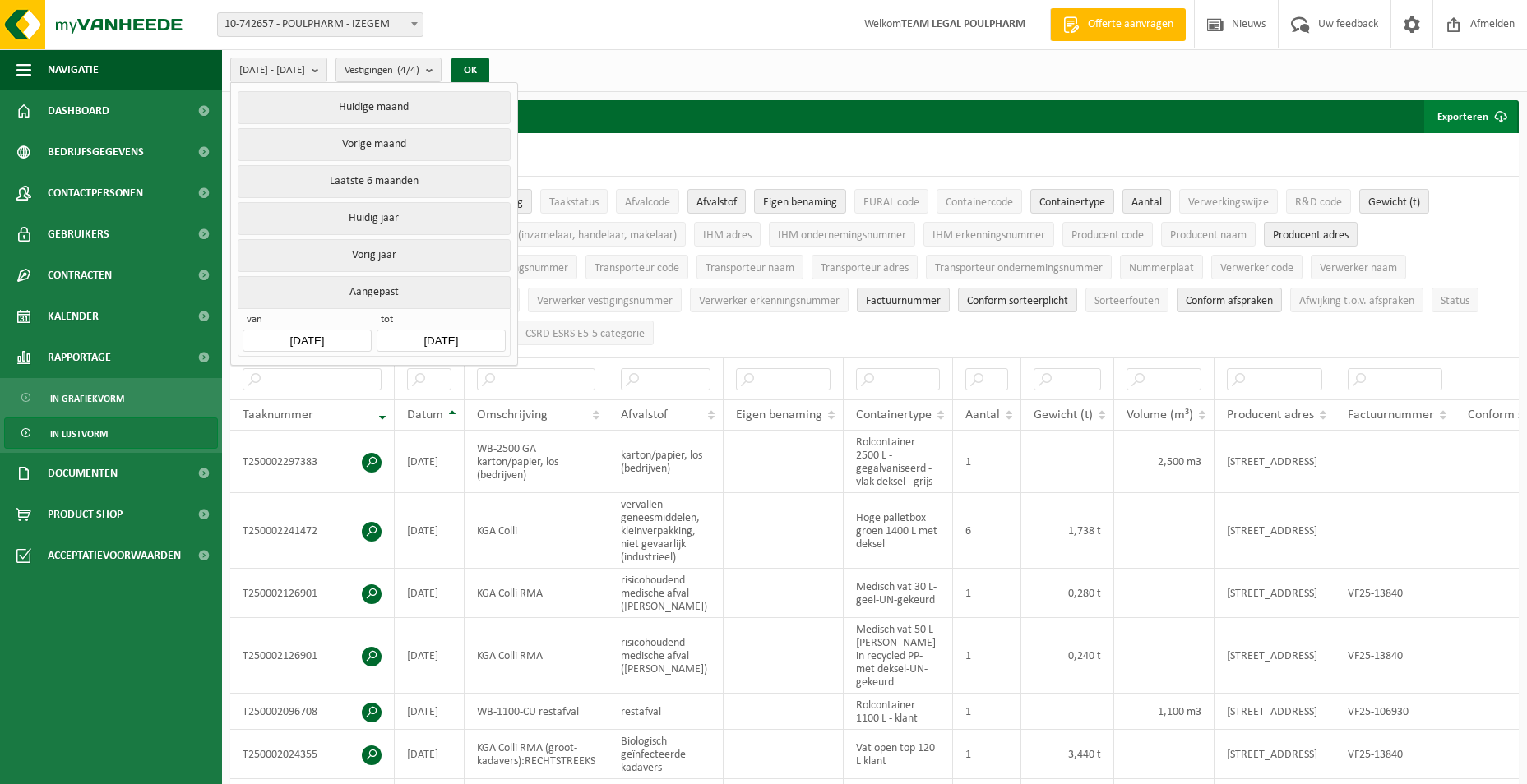
click at [1477, 112] on button "Exporteren" at bounding box center [1471, 116] width 93 height 33
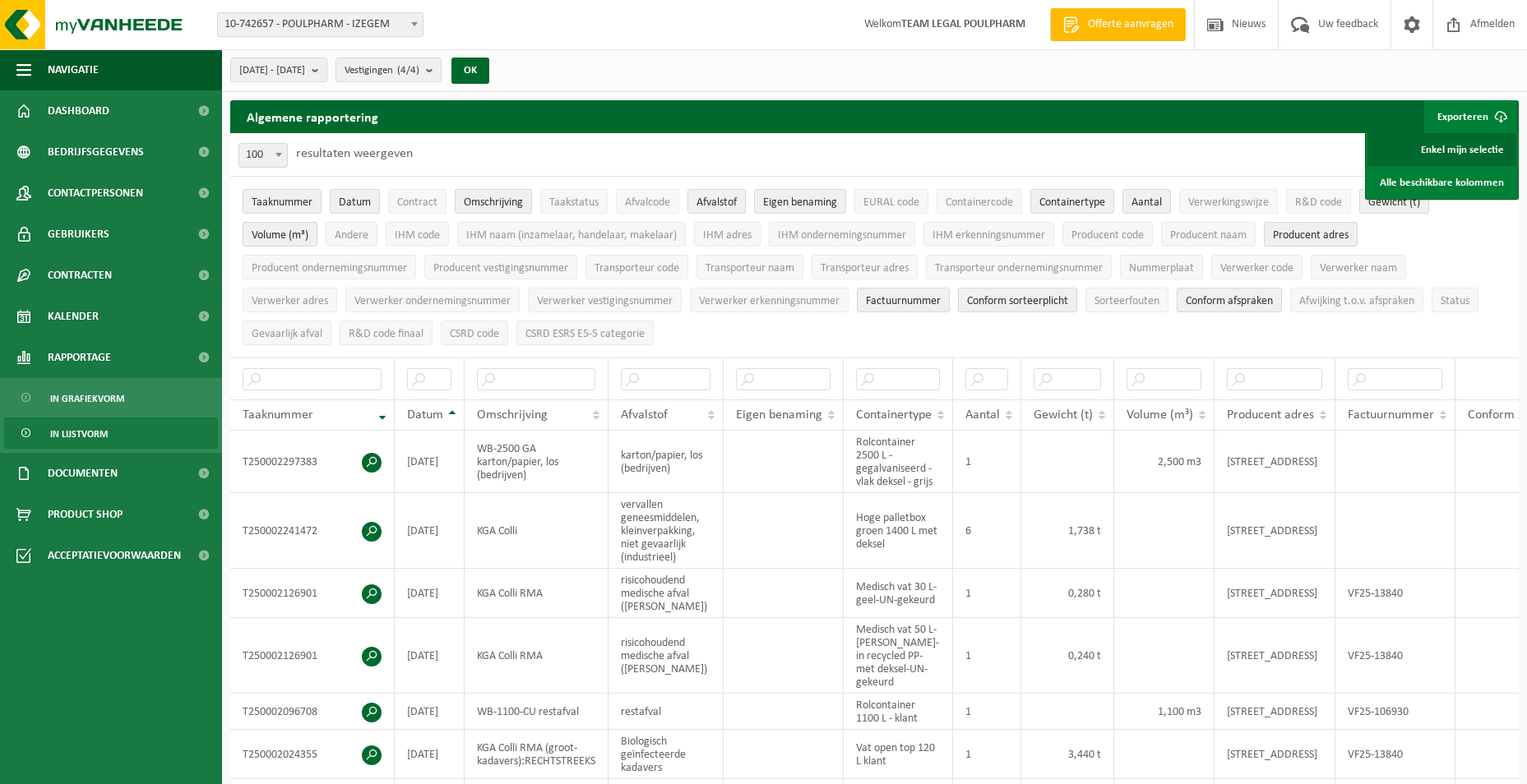
click at [1469, 146] on link "Enkel mijn selectie" at bounding box center [1442, 149] width 149 height 33
drag, startPoint x: 981, startPoint y: 71, endPoint x: 780, endPoint y: 33, distance: 204.6
click at [981, 71] on div "2024-01-01 - 2025-08-31 Huidige maand Vorige maand Laatste 6 maanden Huidig jaa…" at bounding box center [874, 70] width 1305 height 43
